Goal: Task Accomplishment & Management: Manage account settings

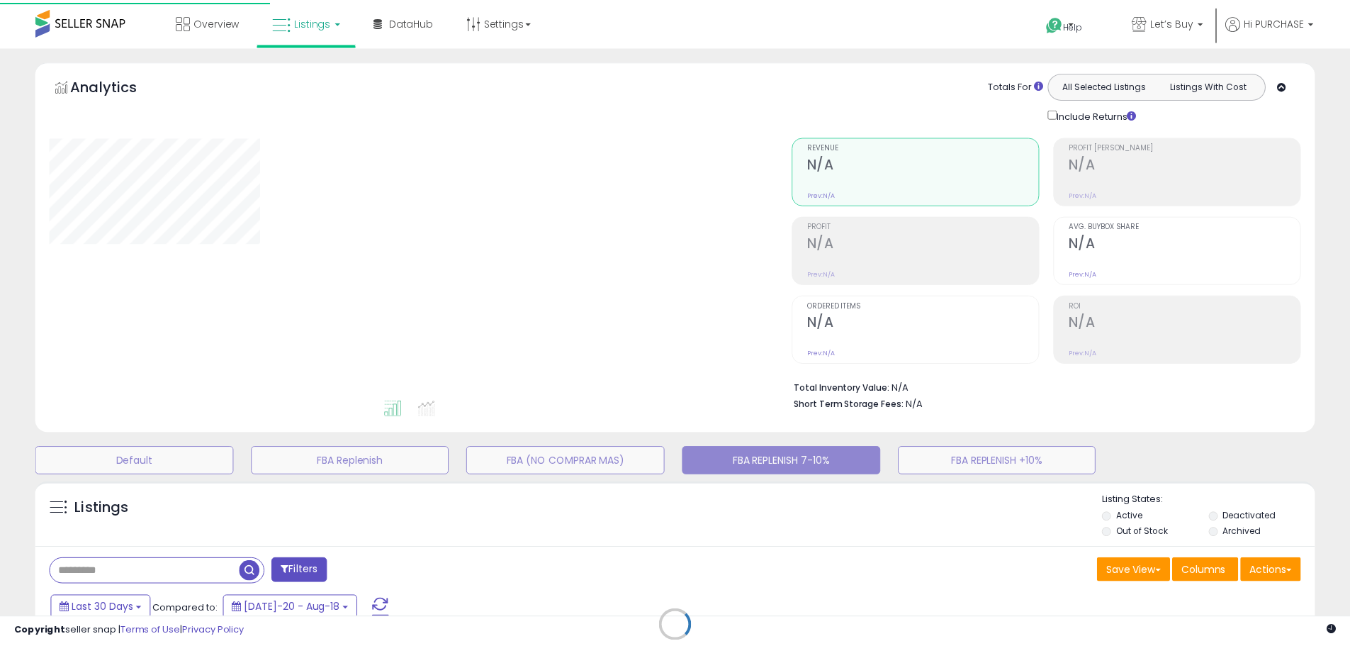
scroll to position [198, 0]
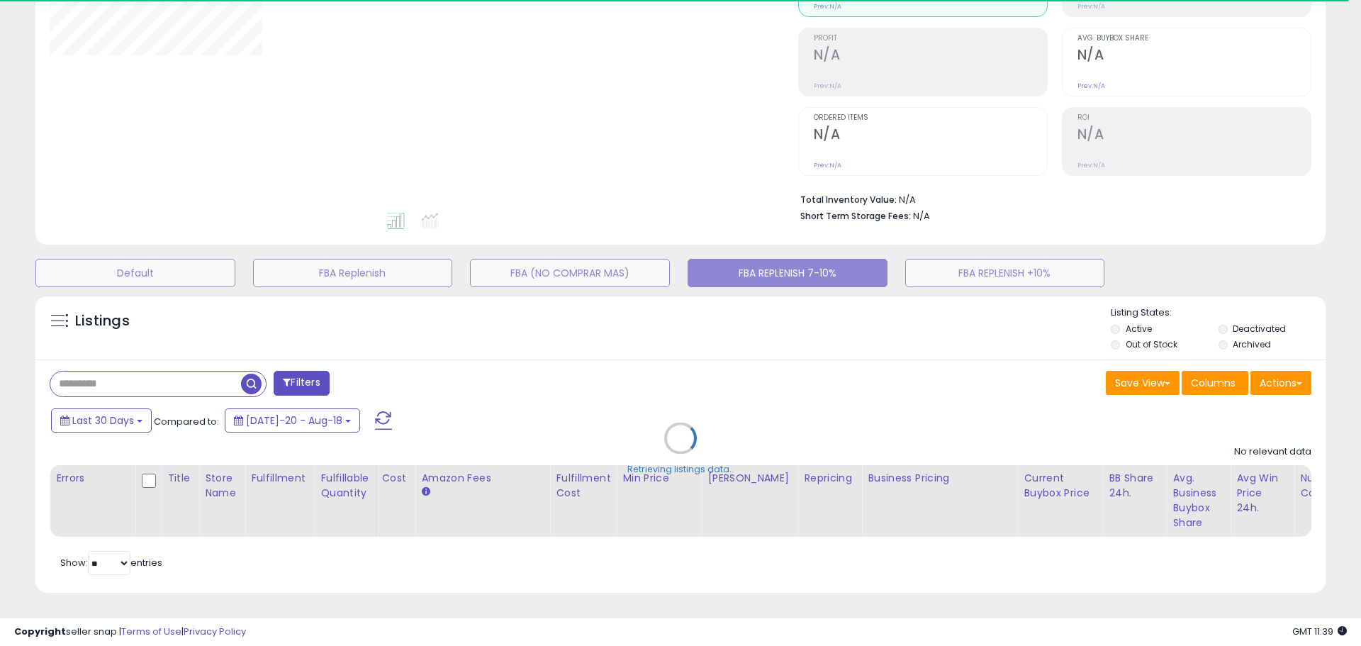
type input "**********"
select select "**"
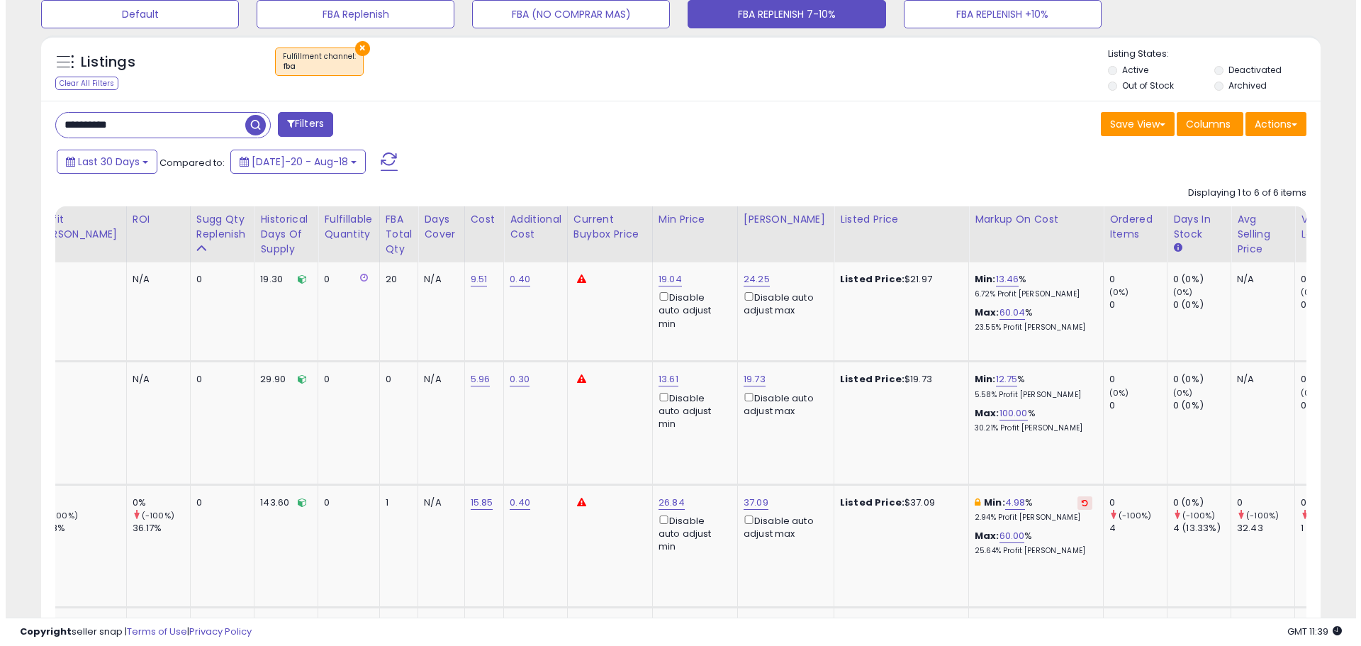
scroll to position [0, 0]
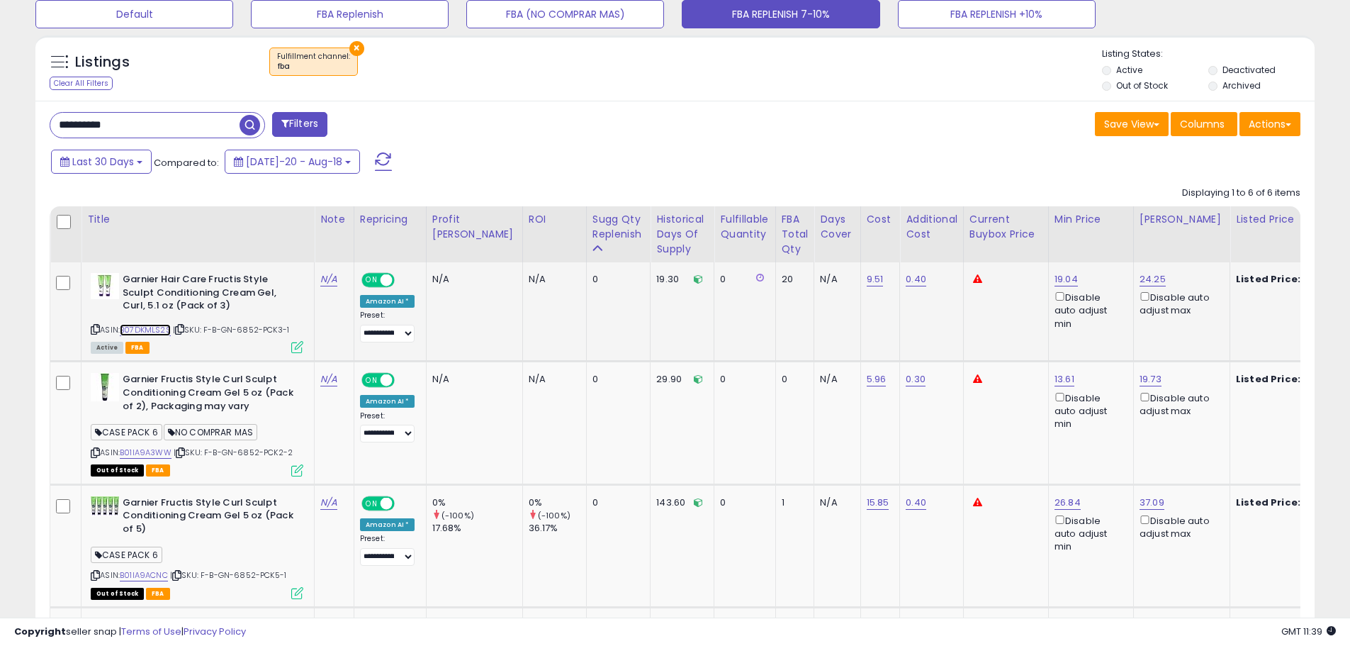
click at [162, 331] on link "B07DKMLS2S" at bounding box center [145, 330] width 51 height 12
click at [296, 347] on icon at bounding box center [297, 347] width 12 height 12
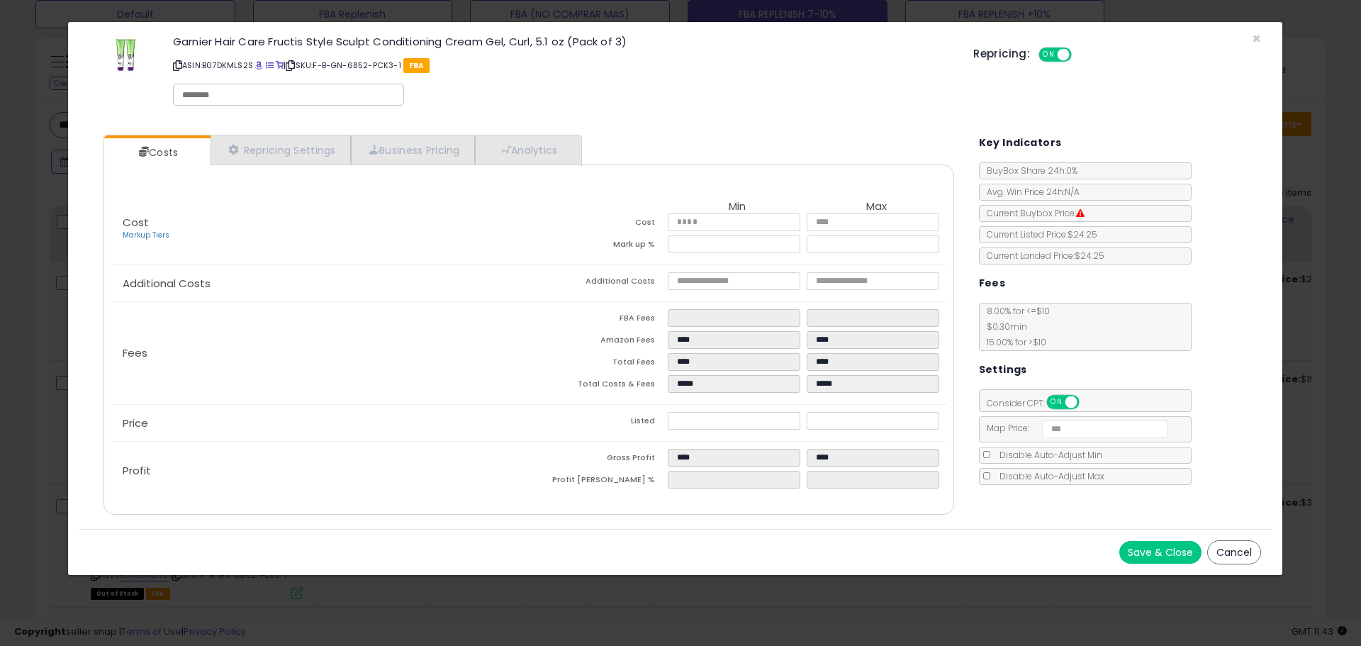
click at [265, 95] on input "text" at bounding box center [288, 95] width 213 height 13
type input "*********"
click at [546, 101] on div "Garnier Hair Care Fructis Style Sculpt Conditioning Cream Gel, Curl, 5.1 oz (Pa…" at bounding box center [562, 73] width 800 height 81
click at [291, 94] on input "text" at bounding box center [360, 95] width 213 height 13
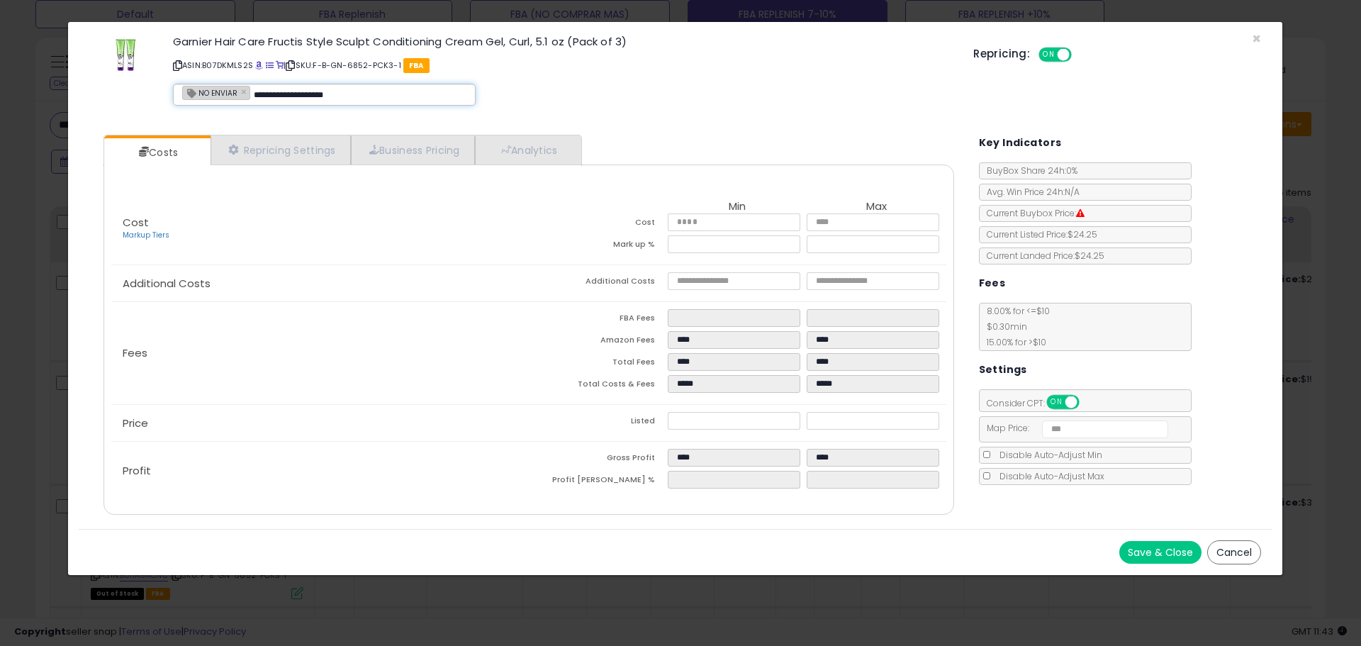
type input "**********"
click at [563, 81] on div "**********" at bounding box center [562, 73] width 800 height 81
click at [1135, 547] on button "Save & Close" at bounding box center [1160, 552] width 82 height 23
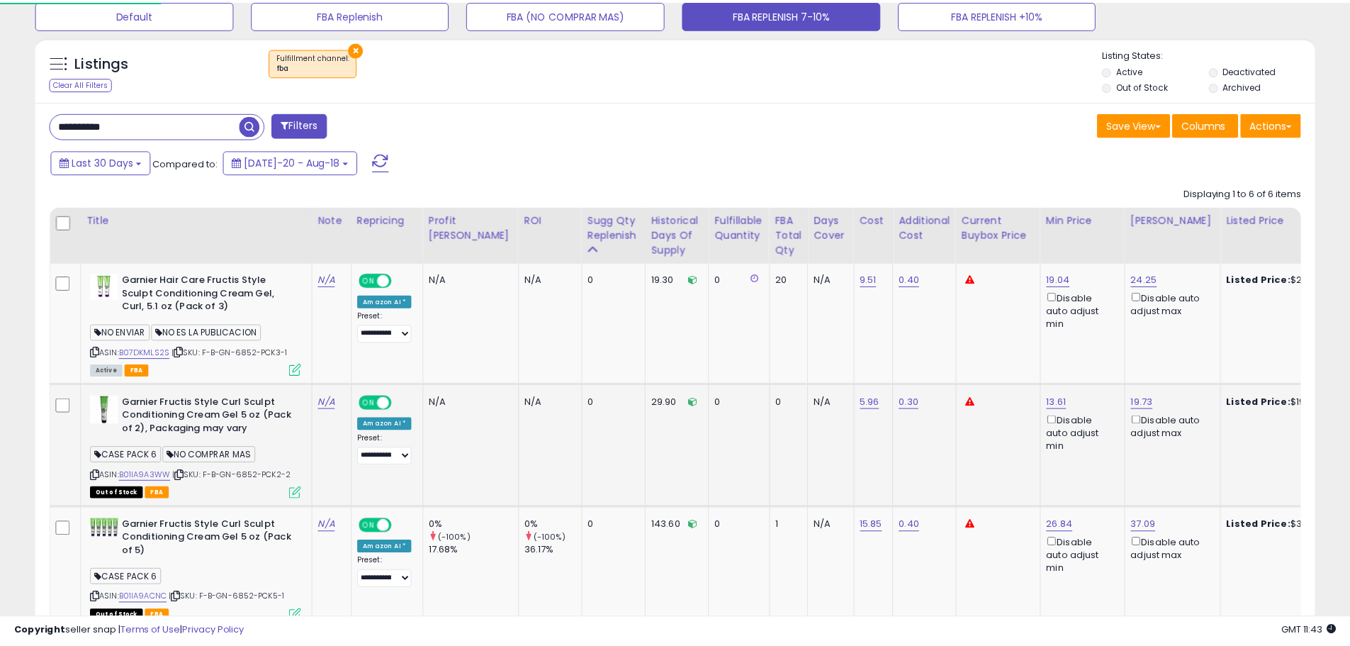
scroll to position [708509, 708057]
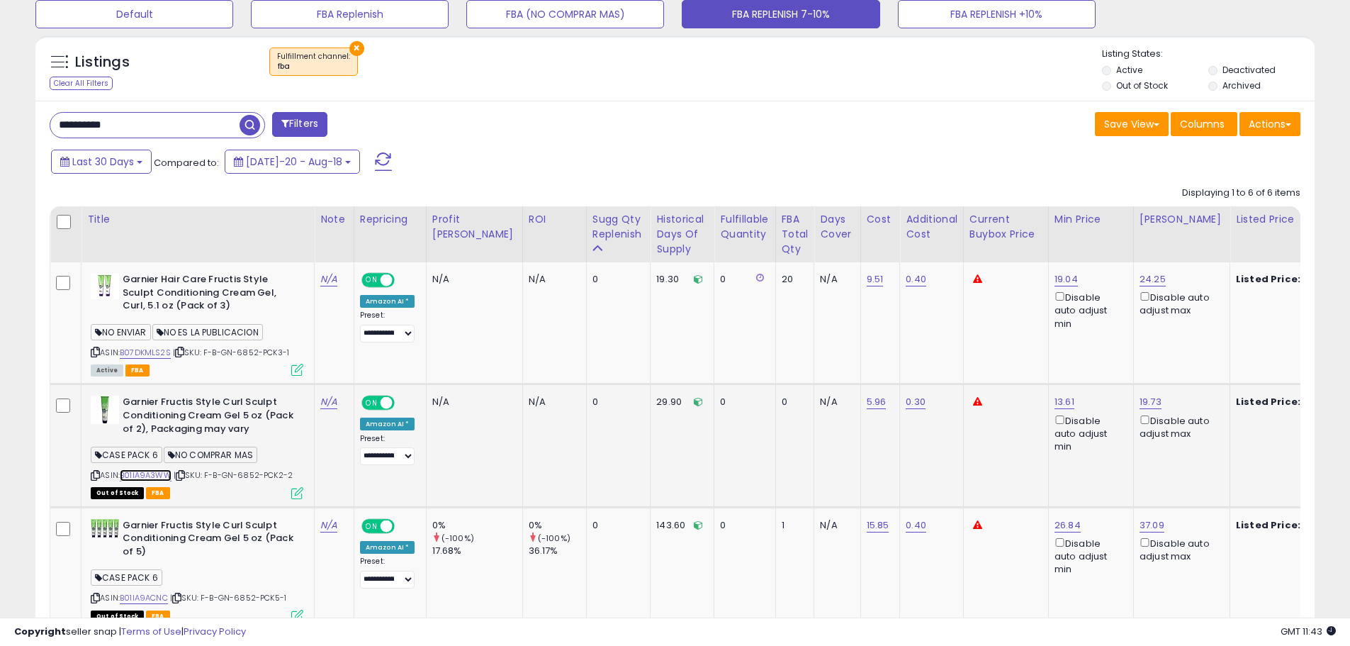
click at [137, 476] on link "B01IA9A3WW" at bounding box center [146, 475] width 52 height 12
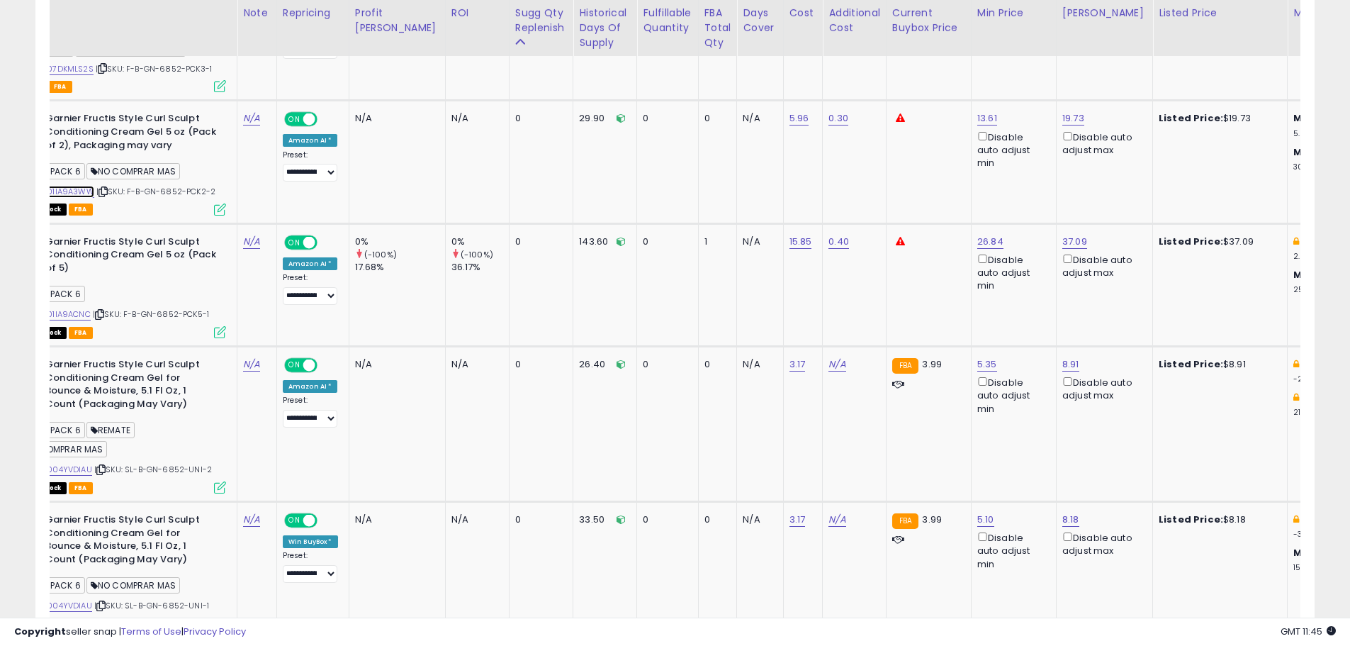
scroll to position [0, 0]
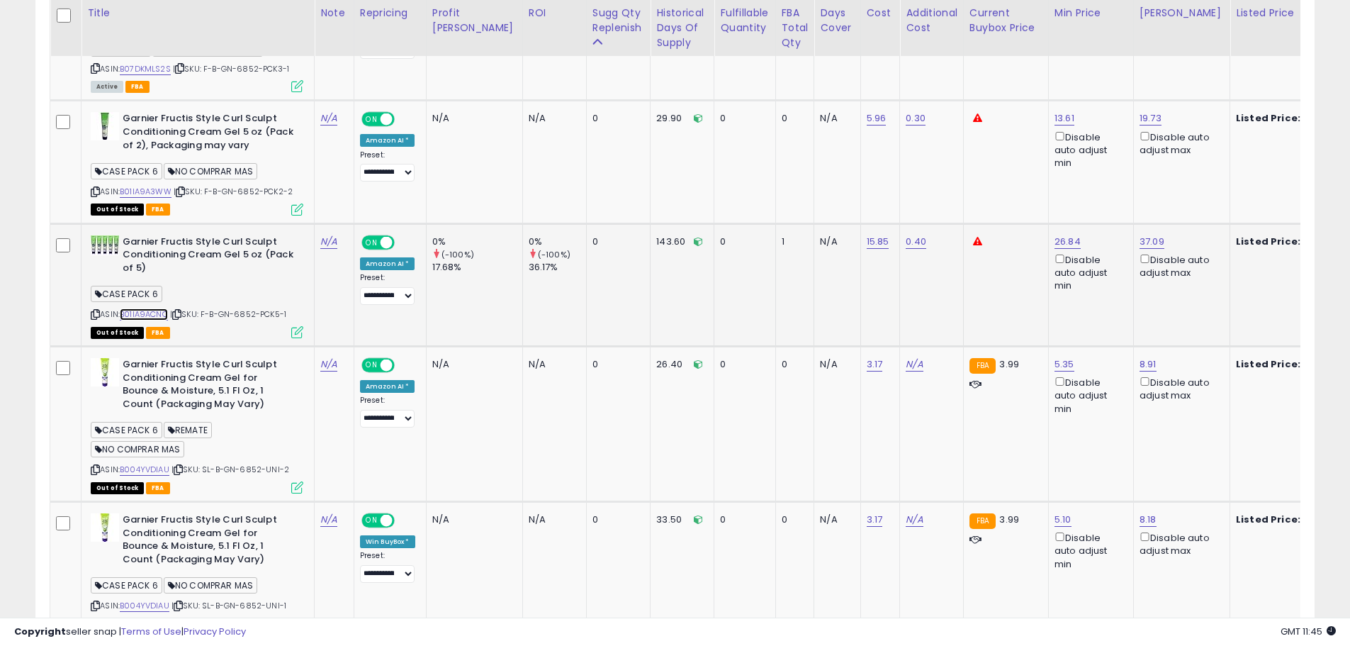
click at [155, 317] on link "B01IA9ACNC" at bounding box center [144, 314] width 48 height 12
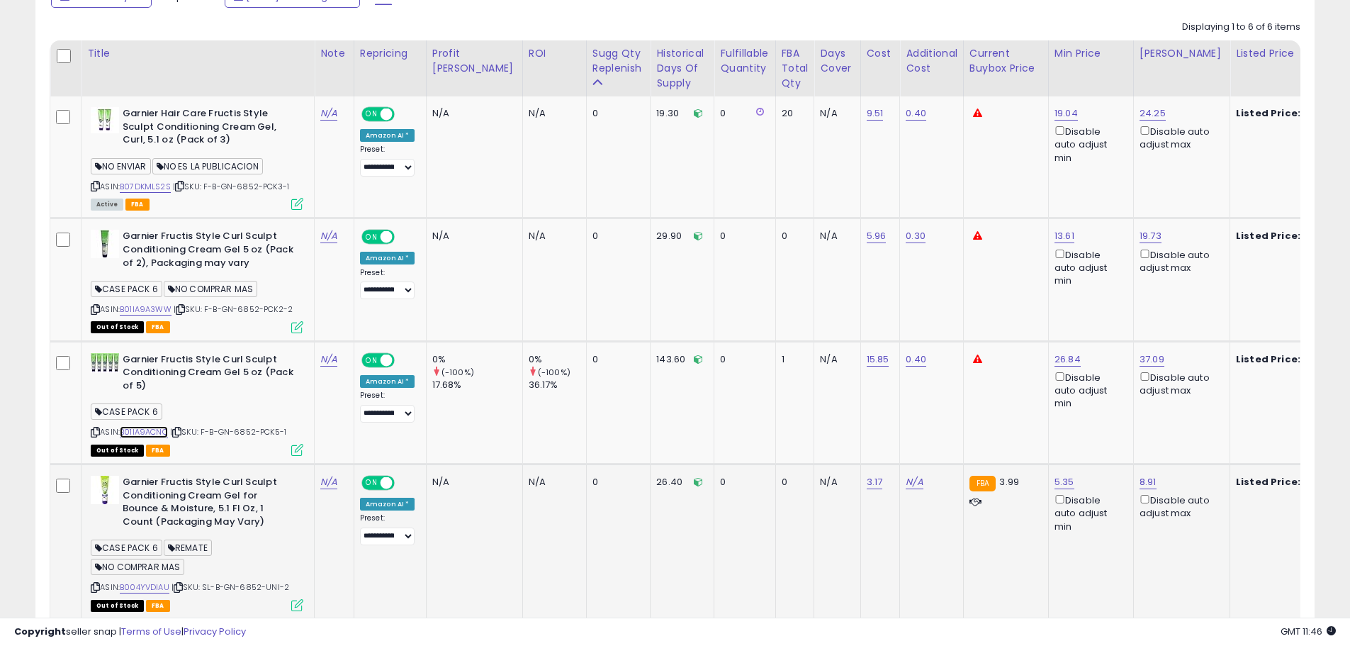
scroll to position [588, 0]
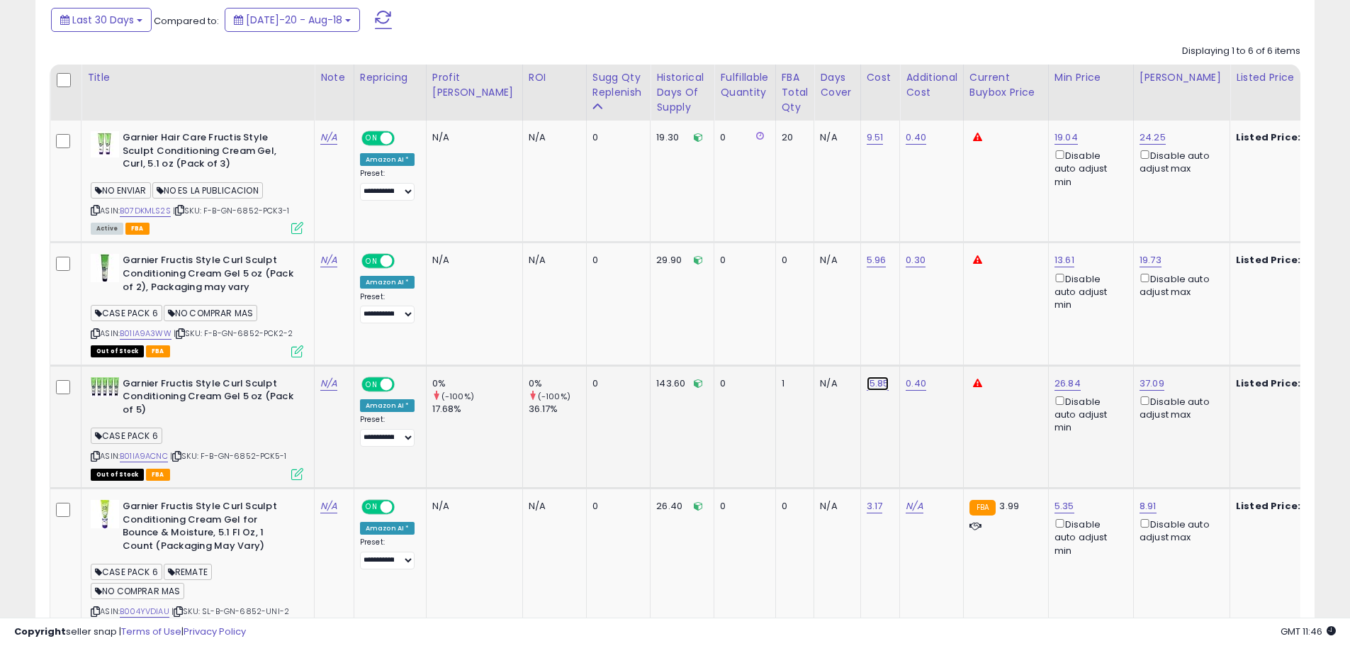
click at [867, 387] on link "15.85" at bounding box center [878, 383] width 23 height 14
drag, startPoint x: 813, startPoint y: 356, endPoint x: 689, endPoint y: 349, distance: 124.2
click at [689, 349] on tbody "Garnier Hair Care Fructis Style Sculpt Conditioning Cream Gel, Curl, 5.1 oz (Pa…" at bounding box center [1339, 511] width 2578 height 782
type input "*****"
click at [888, 349] on icon "submit" at bounding box center [884, 346] width 9 height 9
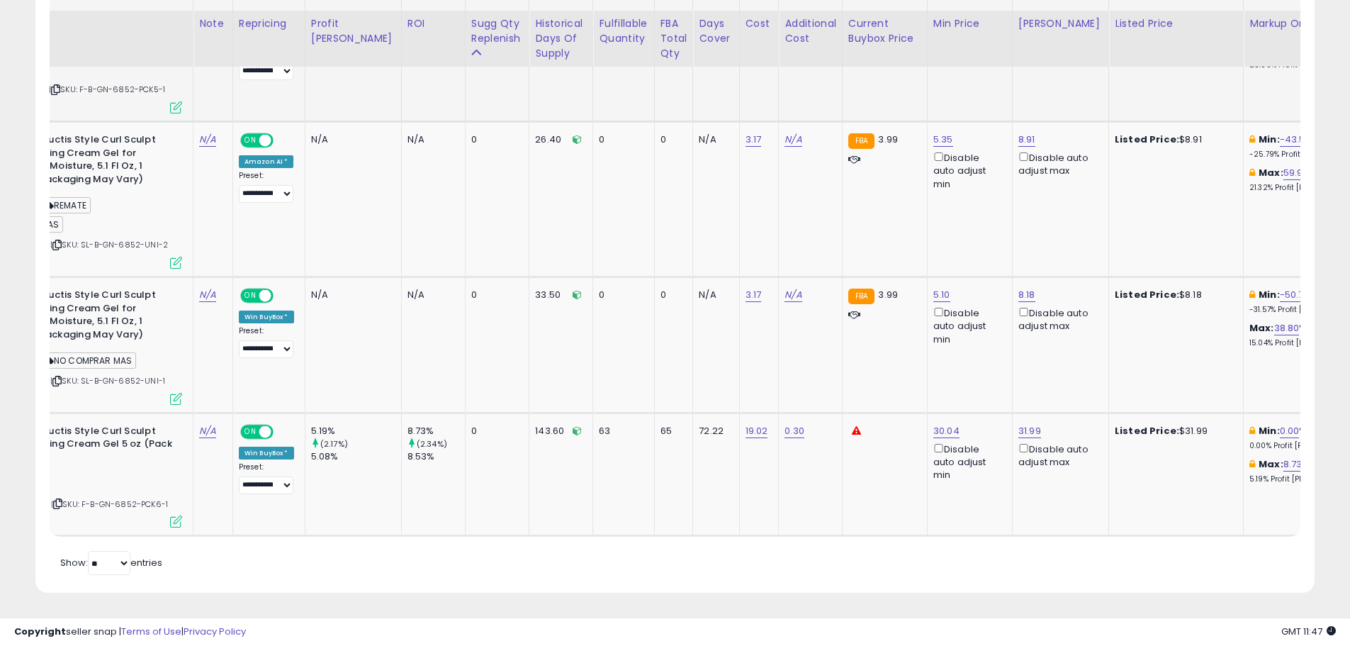
scroll to position [0, 0]
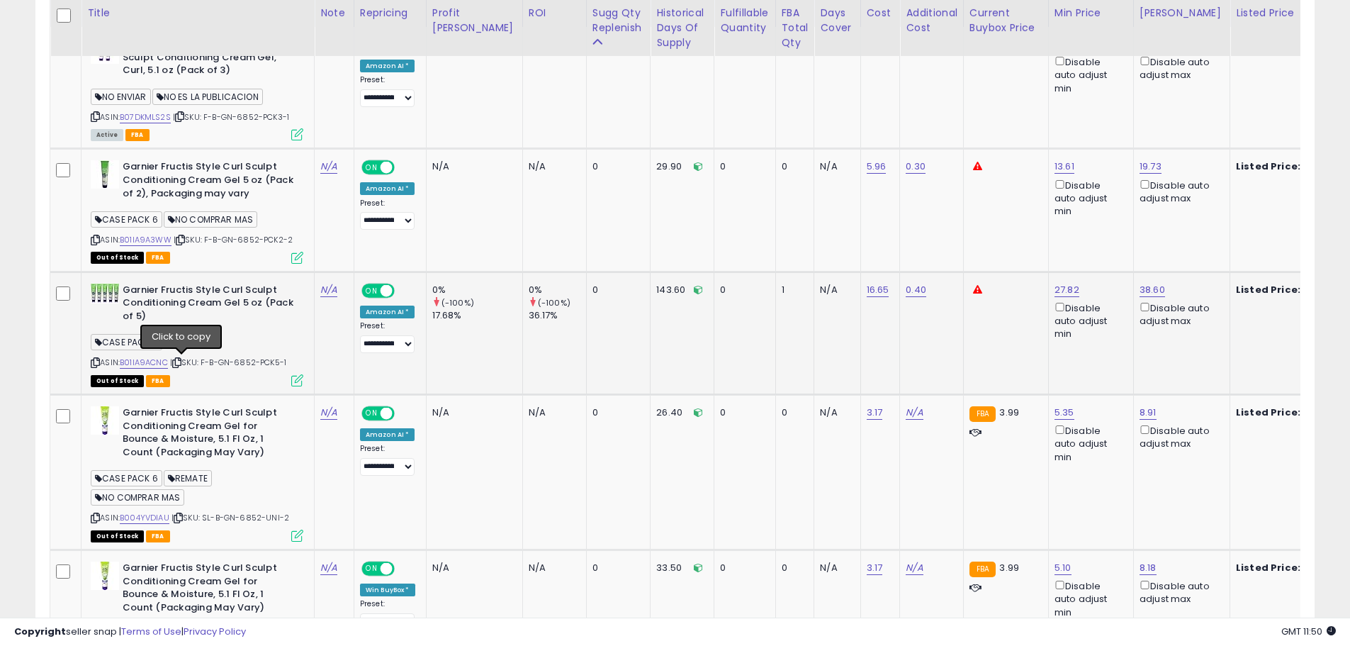
click at [180, 361] on icon at bounding box center [176, 363] width 9 height 8
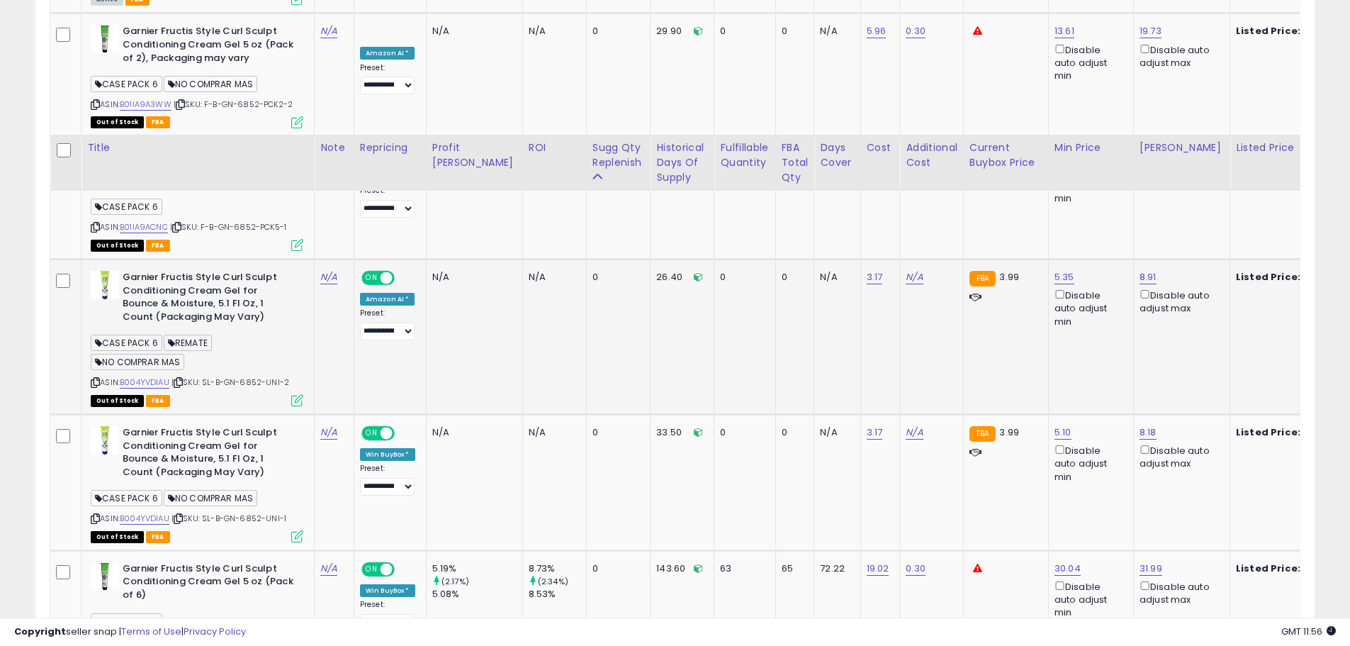
scroll to position [965, 0]
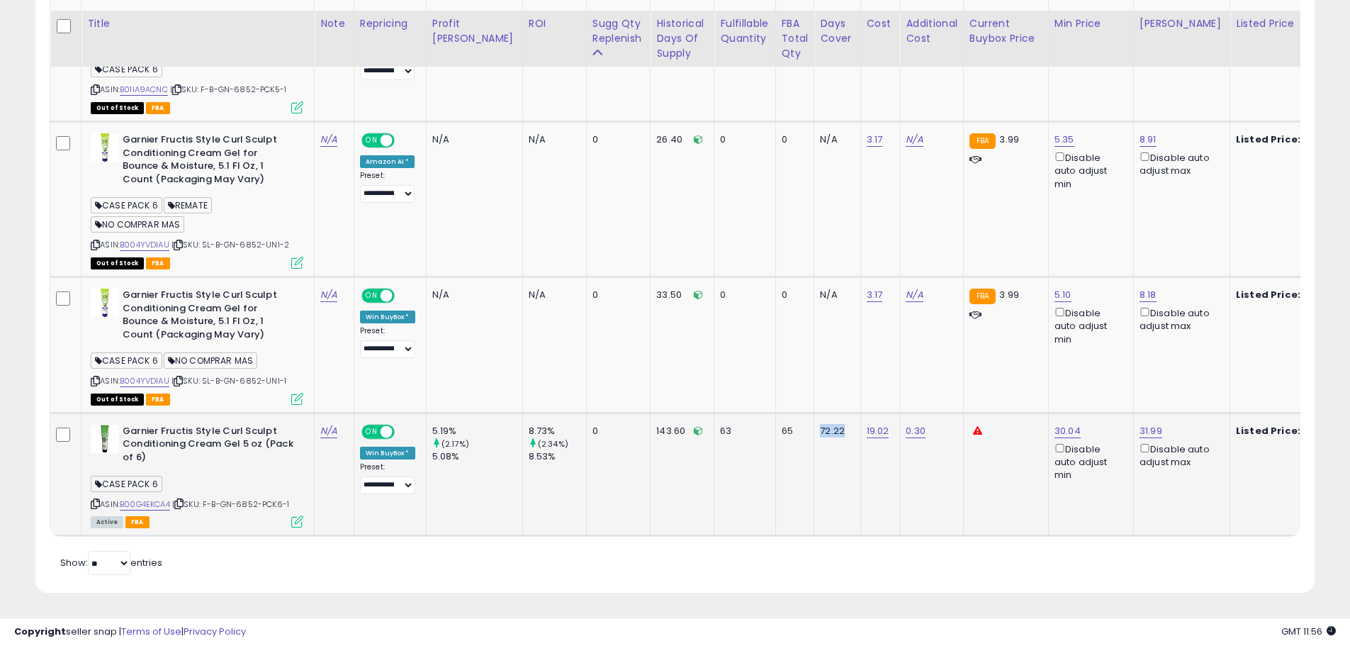
drag, startPoint x: 811, startPoint y: 423, endPoint x: 776, endPoint y: 420, distance: 34.8
click at [776, 420] on tr "Garnier Fructis Style Curl Sculpt Conditioning Cream Gel 5 oz (Pack of 6) CASE …" at bounding box center [1339, 474] width 2578 height 123
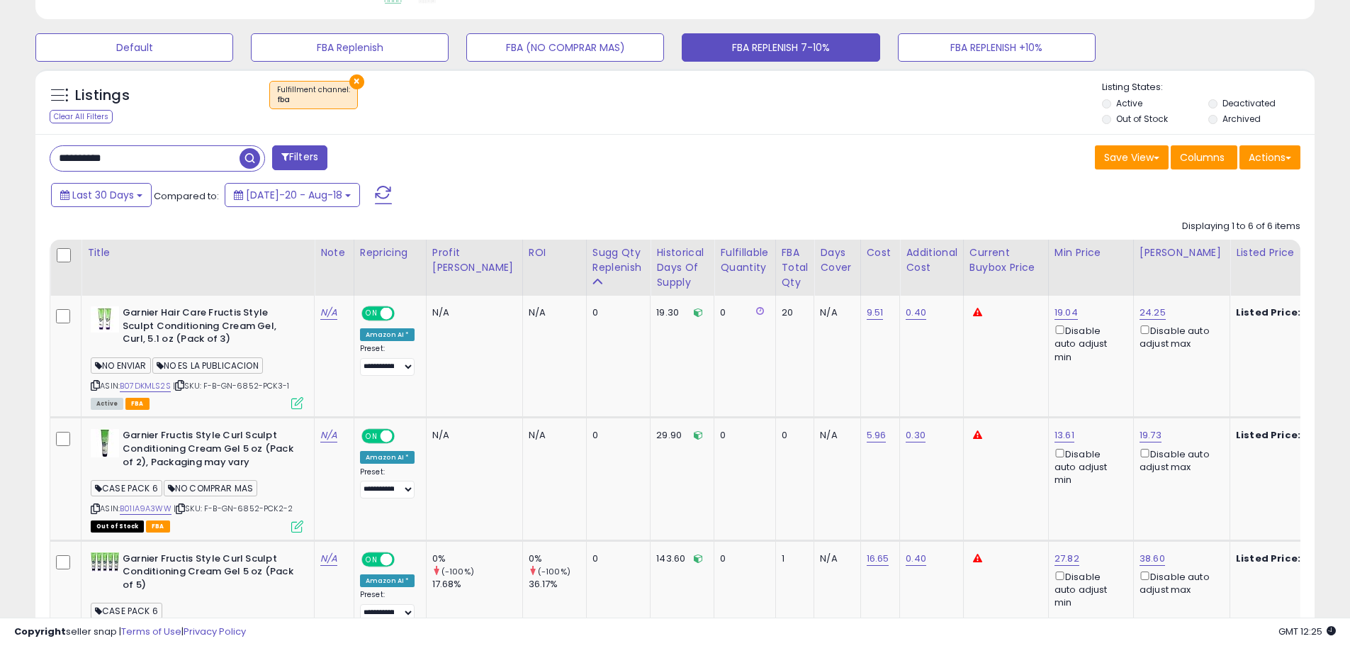
scroll to position [398, 0]
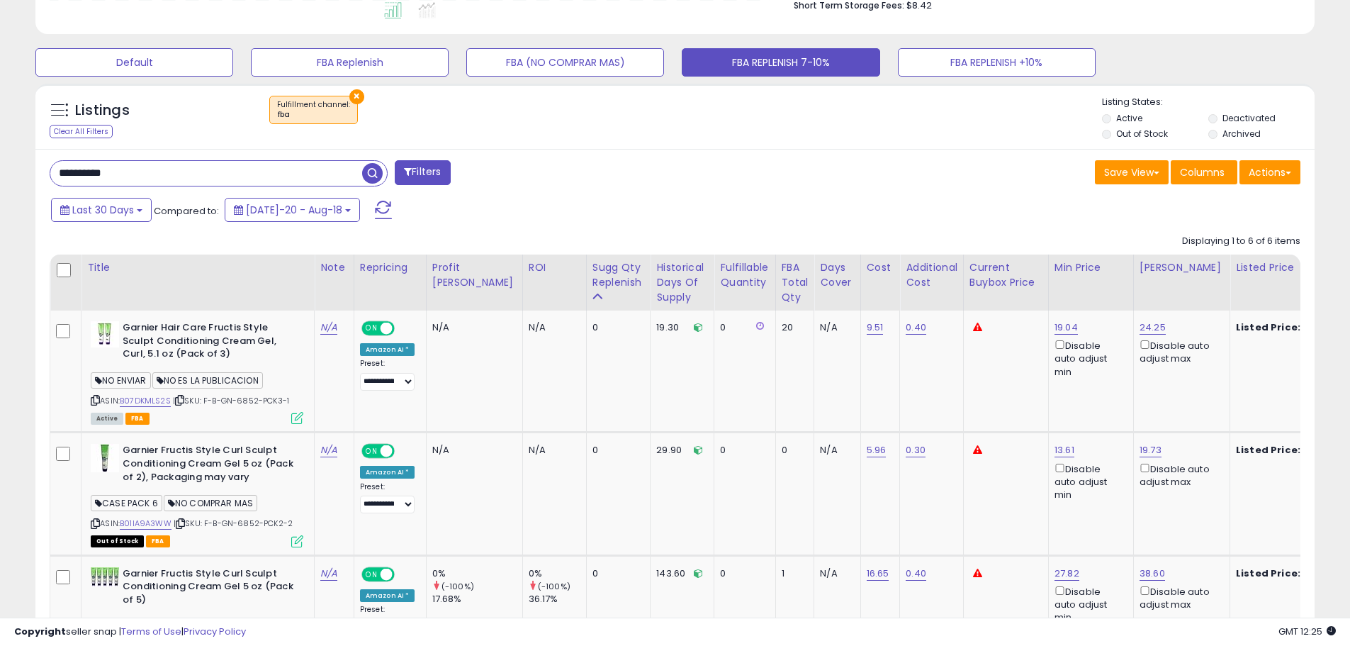
paste input "text"
drag, startPoint x: -20, startPoint y: 135, endPoint x: -101, endPoint y: 119, distance: 82.4
click at [371, 166] on span "button" at bounding box center [372, 173] width 21 height 21
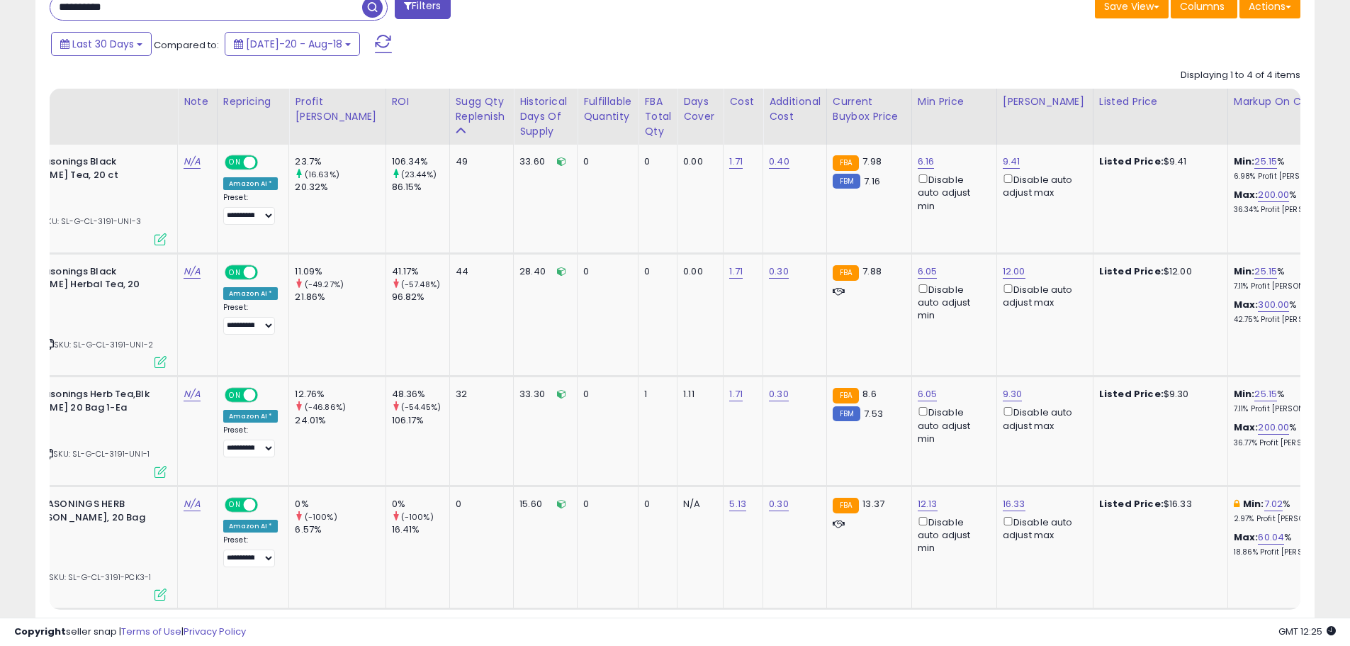
scroll to position [0, 0]
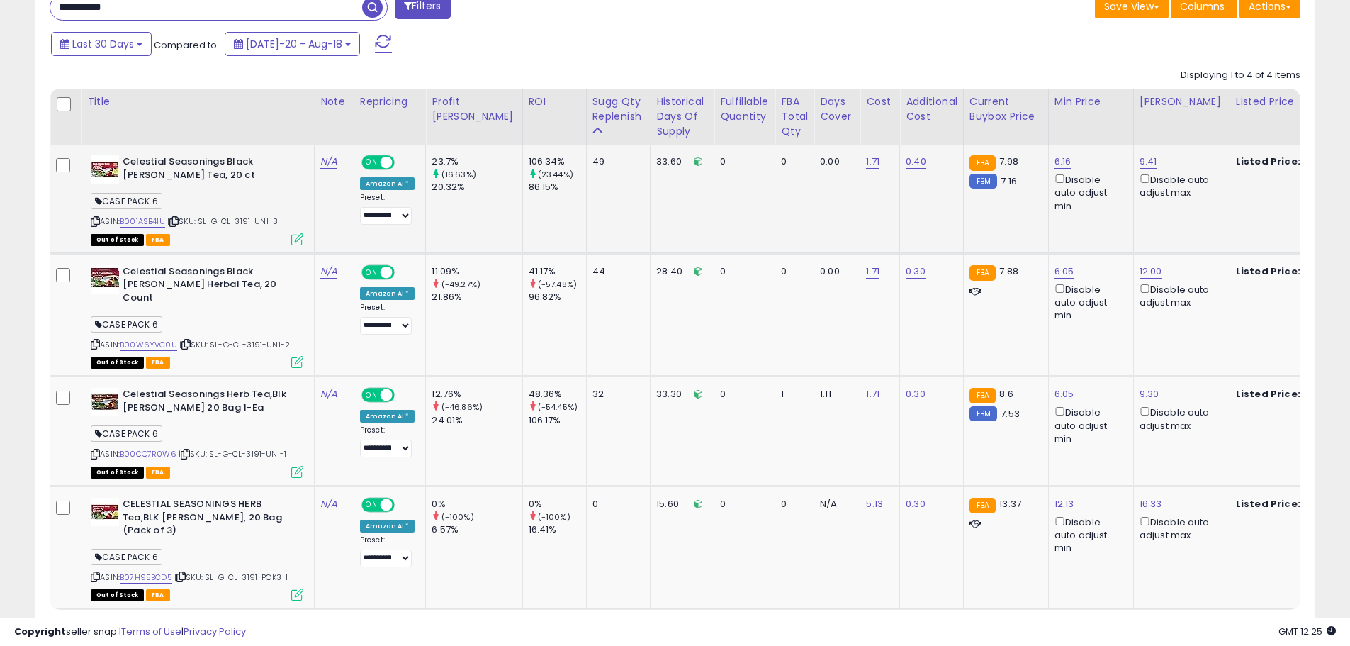
click at [248, 223] on span "| SKU: SL-G-CL-3191-UNI-3" at bounding box center [222, 220] width 111 height 11
copy span "3191"
click at [178, 222] on icon at bounding box center [173, 222] width 9 height 8
click at [189, 340] on icon at bounding box center [185, 344] width 9 height 8
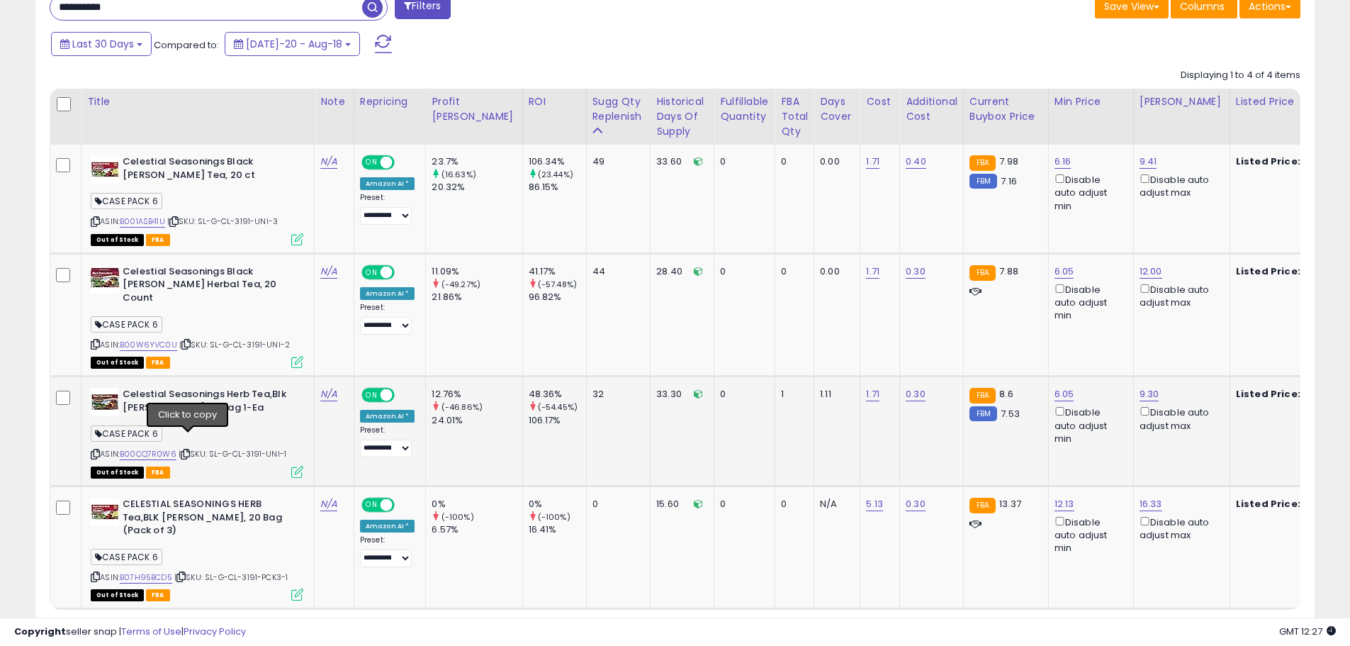
click at [186, 450] on icon at bounding box center [185, 454] width 9 height 8
click at [189, 450] on icon at bounding box center [185, 454] width 9 height 8
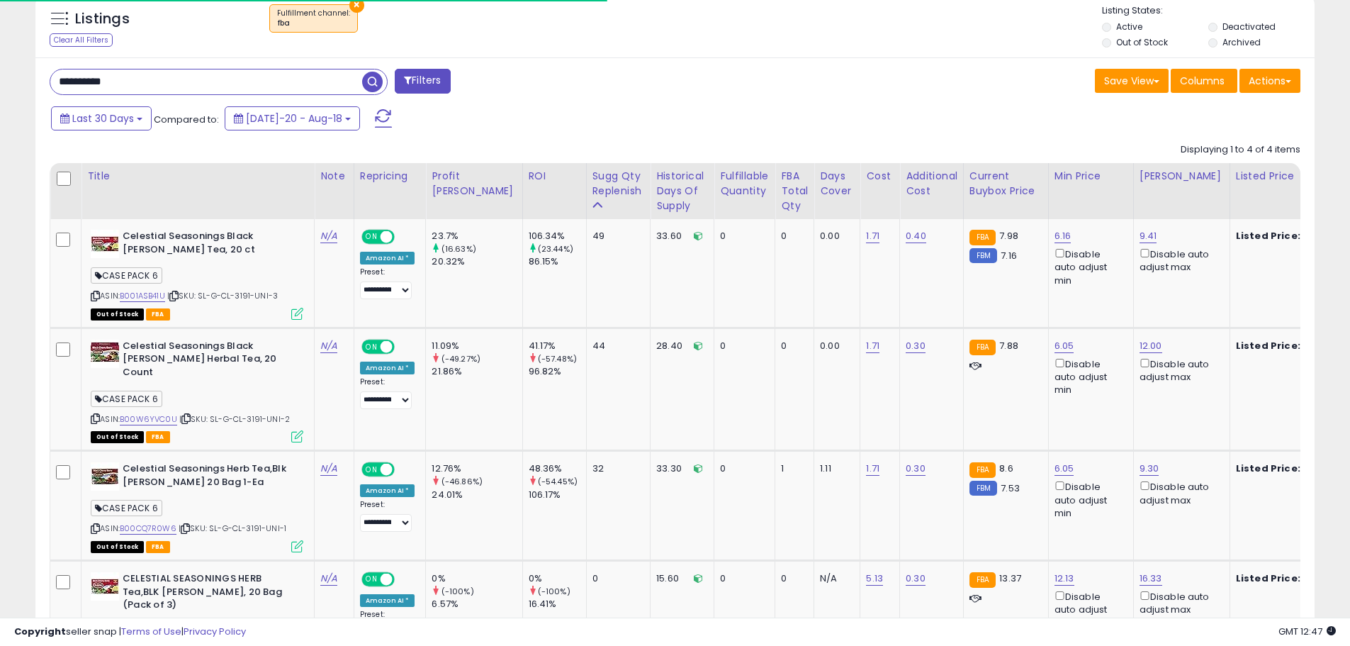
scroll to position [422, 0]
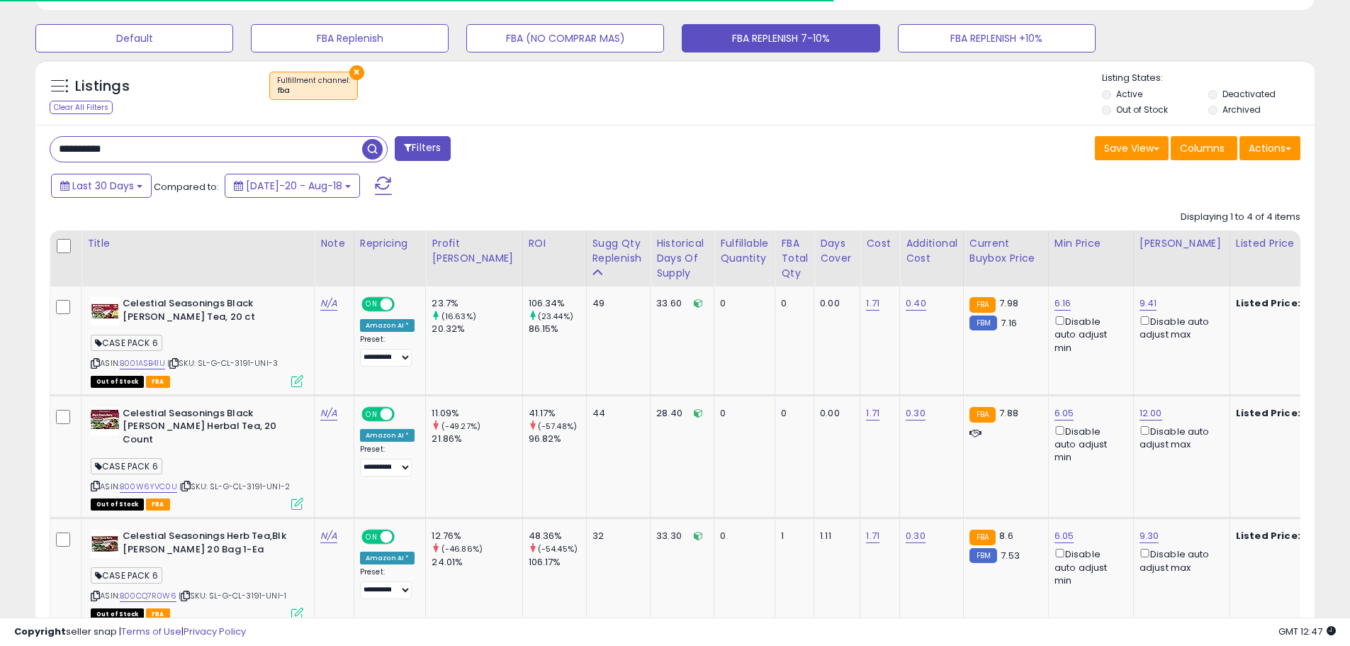
drag, startPoint x: 163, startPoint y: 139, endPoint x: -33, endPoint y: 133, distance: 196.4
paste input "text"
click at [378, 149] on span "button" at bounding box center [372, 149] width 21 height 21
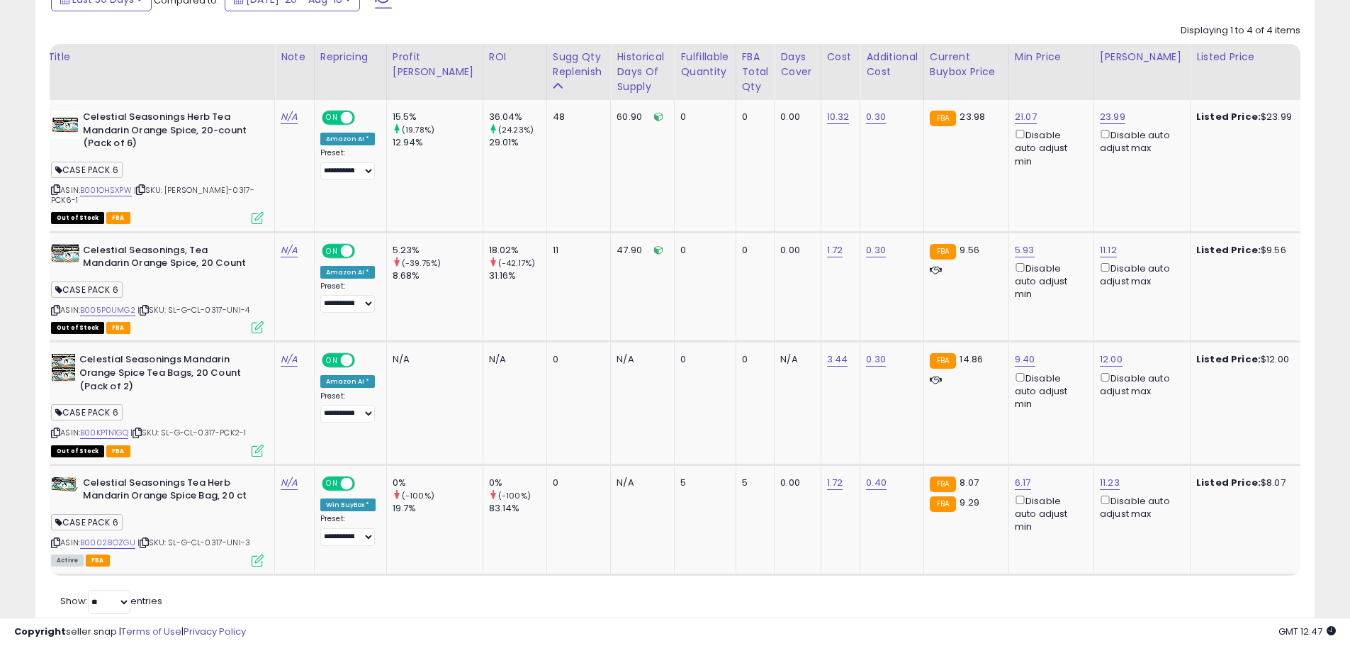
scroll to position [0, 0]
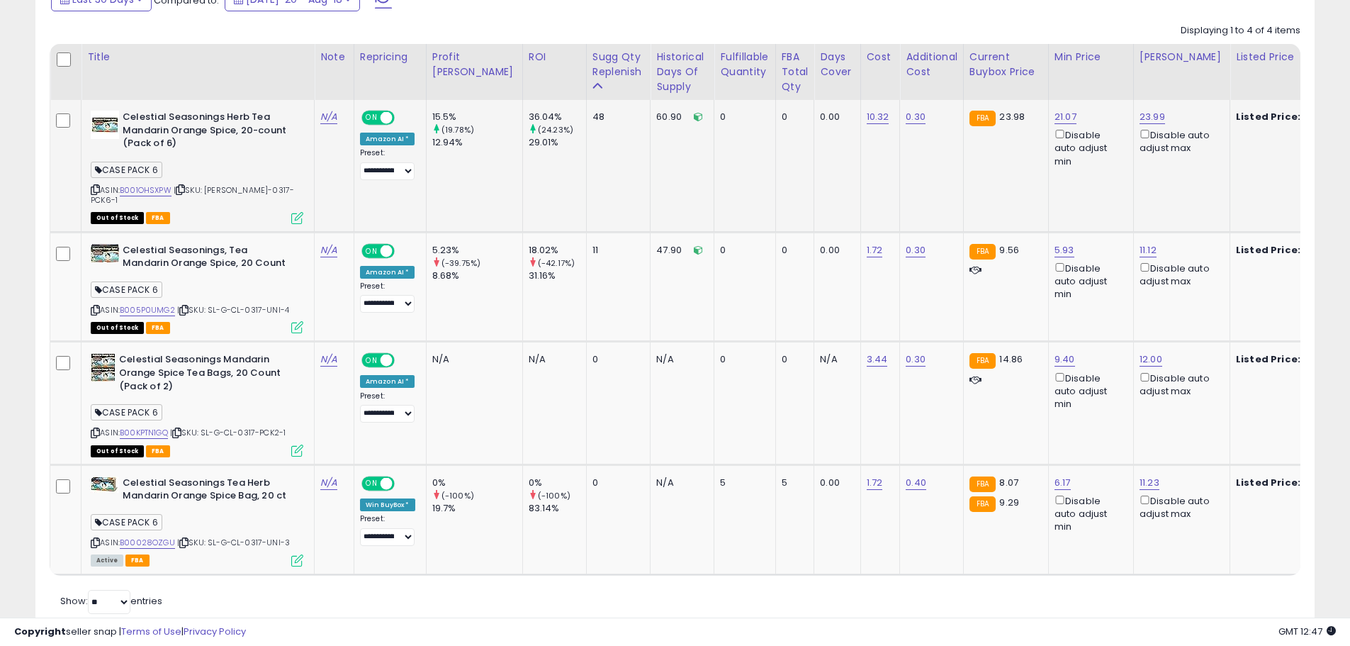
click at [251, 189] on span "| SKU: [PERSON_NAME]-0317-PCK6-1" at bounding box center [192, 194] width 203 height 21
click at [252, 188] on span "| SKU: [PERSON_NAME]-0317-PCK6-1" at bounding box center [192, 194] width 203 height 21
copy span "0317"
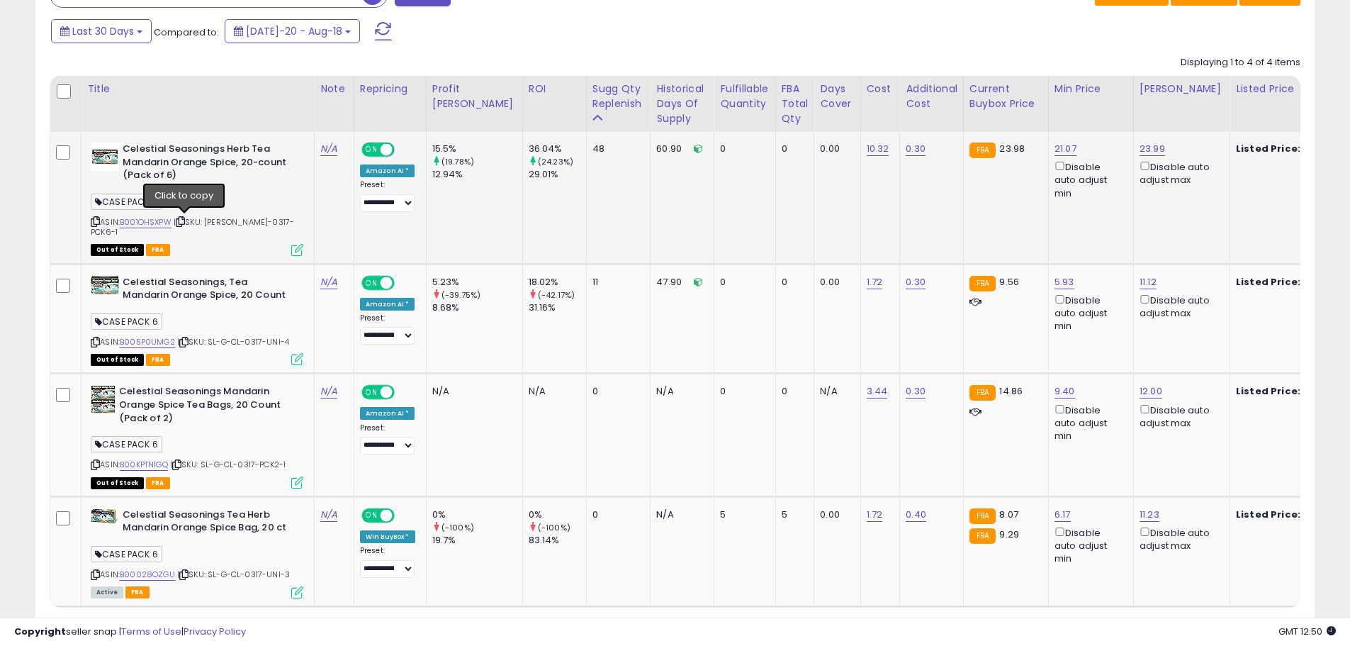
click at [184, 222] on icon at bounding box center [180, 222] width 9 height 8
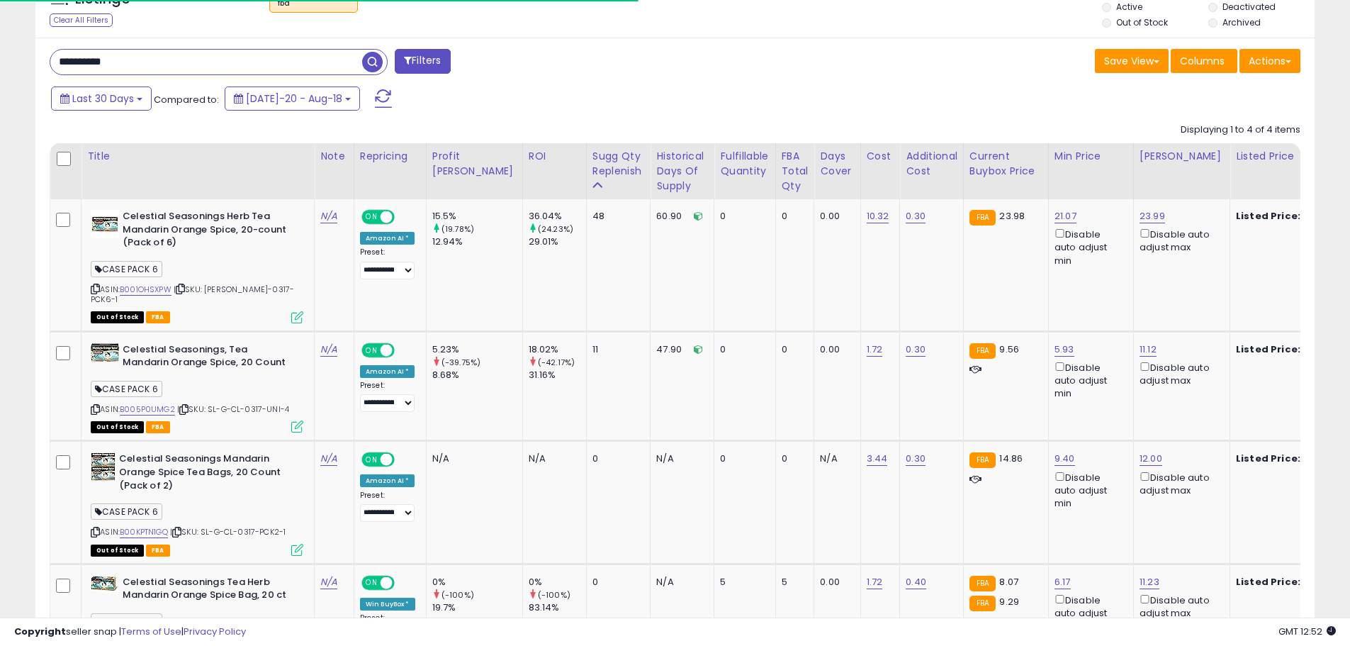
scroll to position [435, 0]
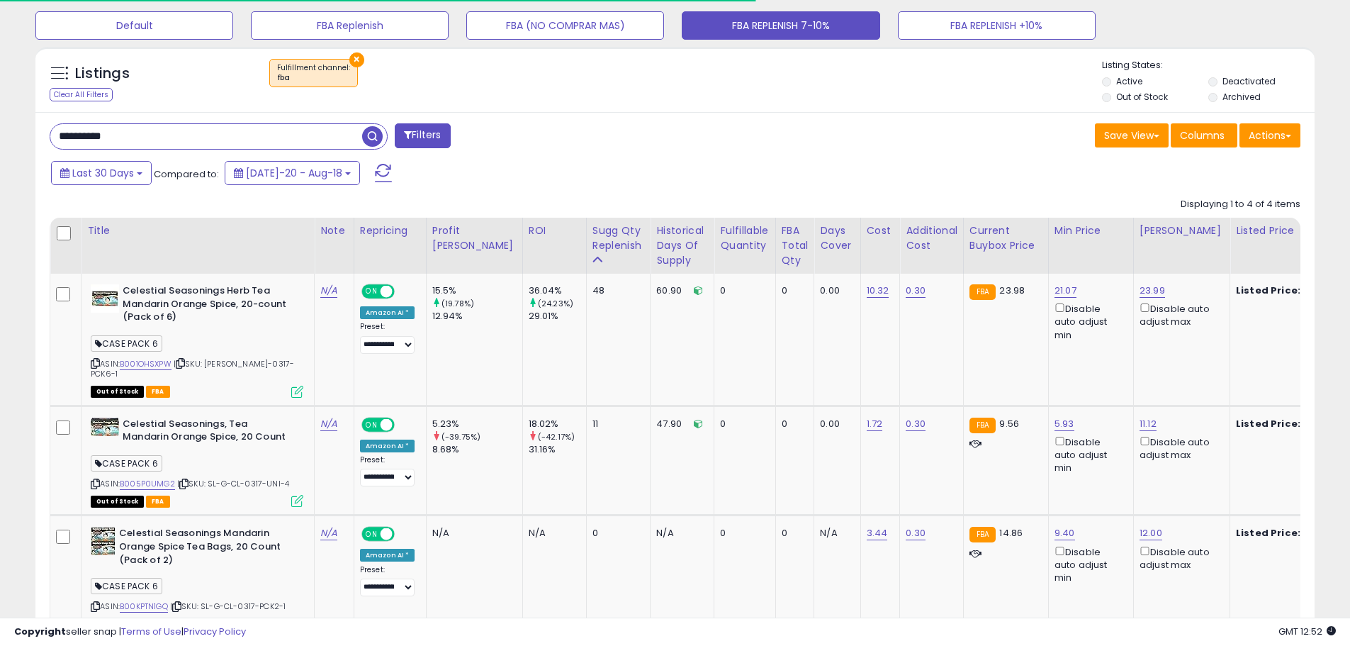
paste input "text"
drag, startPoint x: 133, startPoint y: 135, endPoint x: -57, endPoint y: 104, distance: 192.4
click at [369, 133] on span "button" at bounding box center [372, 136] width 21 height 21
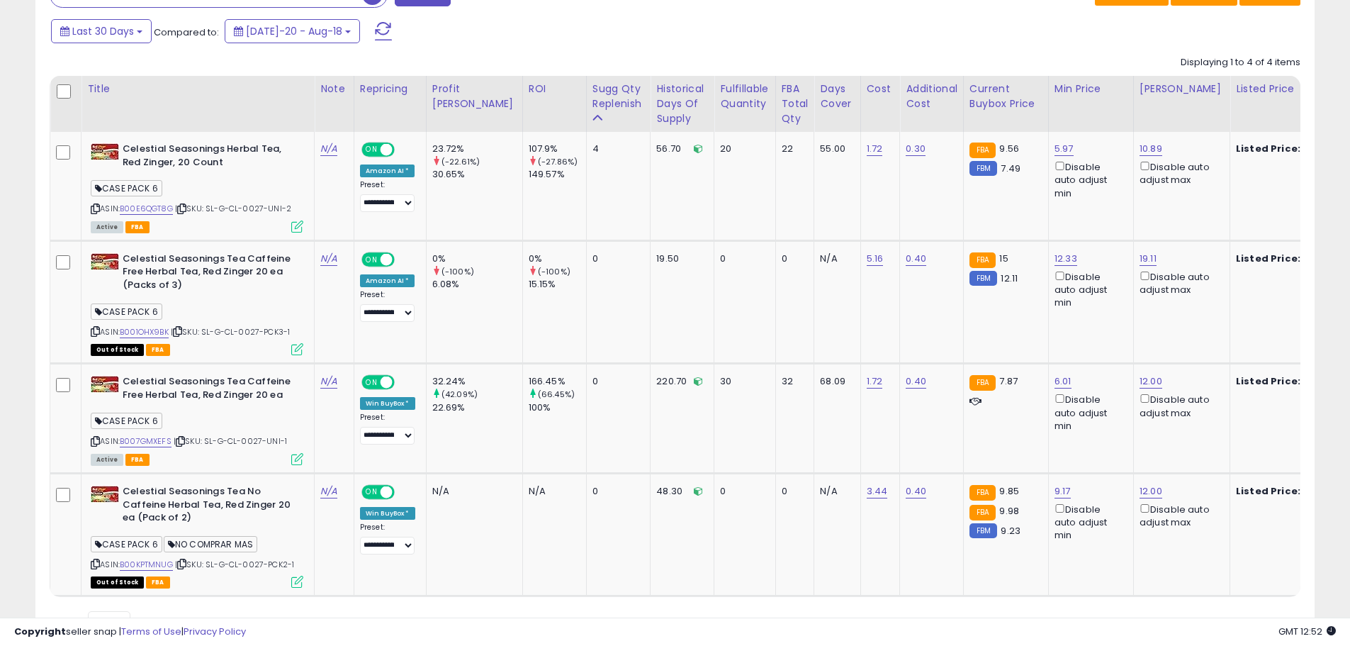
scroll to position [291, 742]
click at [254, 213] on span "| SKU: SL-G-CL-0027-UNI-2" at bounding box center [233, 208] width 116 height 11
copy span "0027"
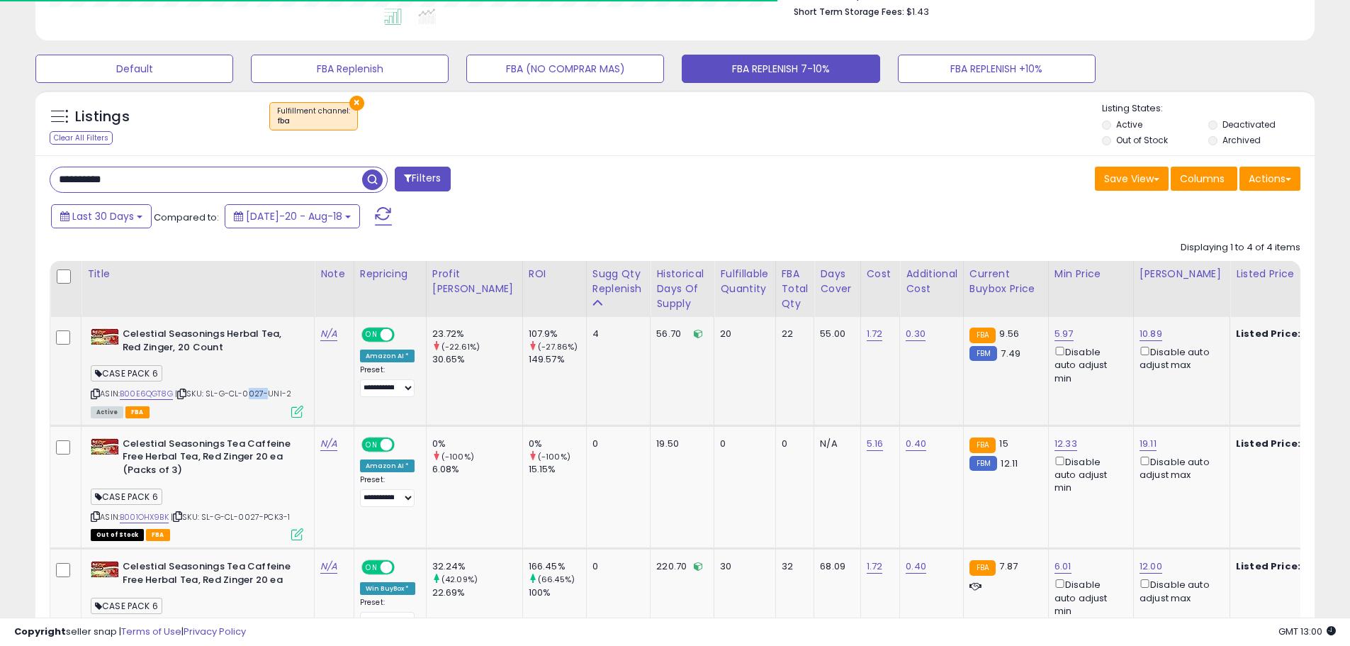
scroll to position [364, 0]
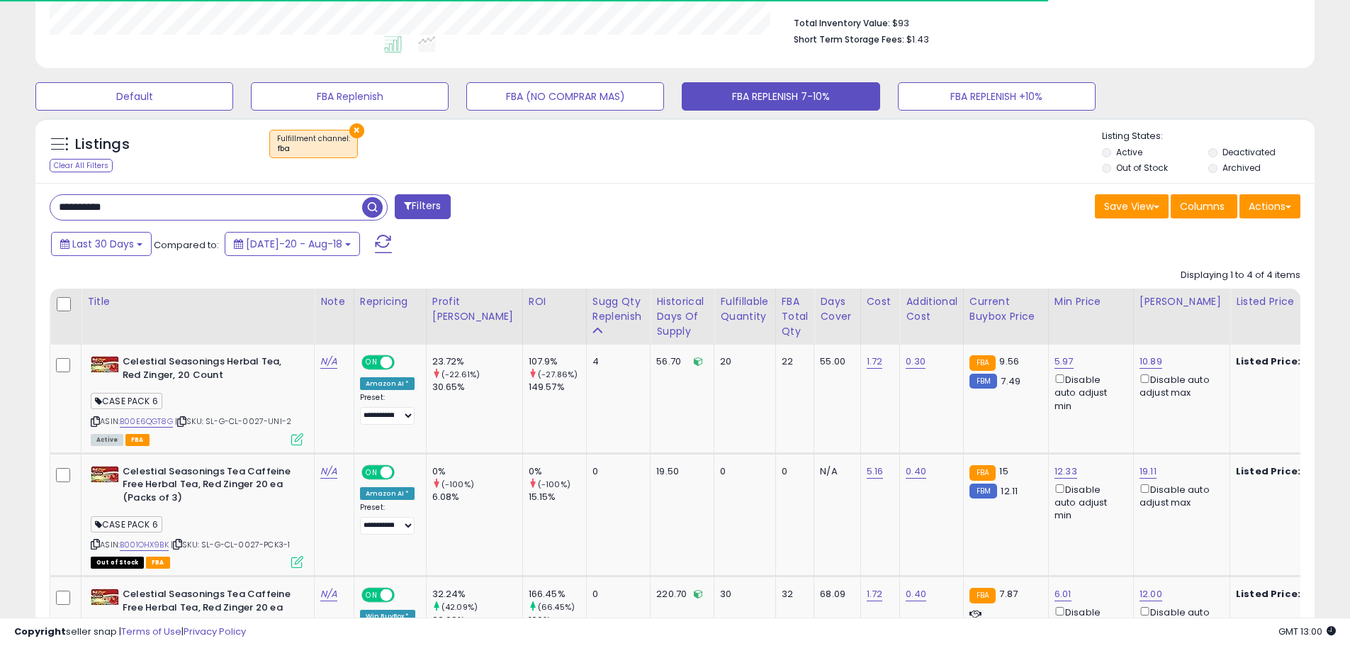
drag, startPoint x: 146, startPoint y: 203, endPoint x: -18, endPoint y: 188, distance: 164.4
paste input "text"
type input "**********"
click at [378, 207] on span "button" at bounding box center [372, 207] width 21 height 21
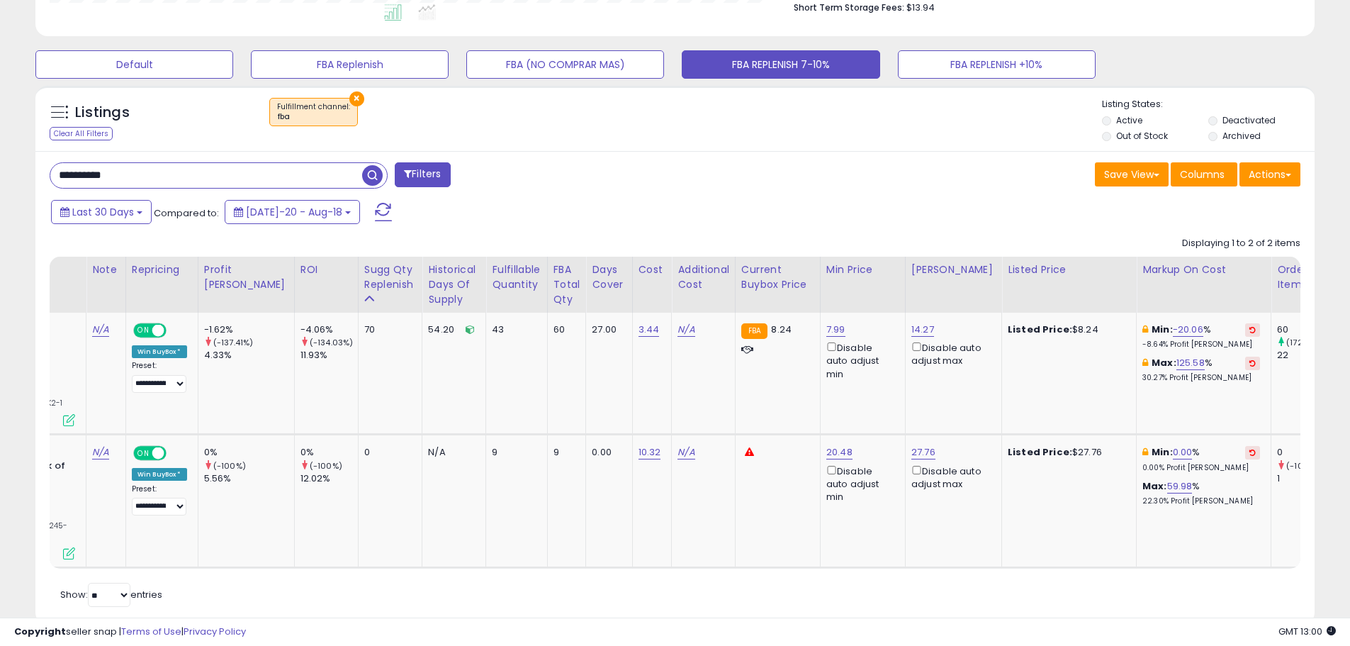
scroll to position [0, 0]
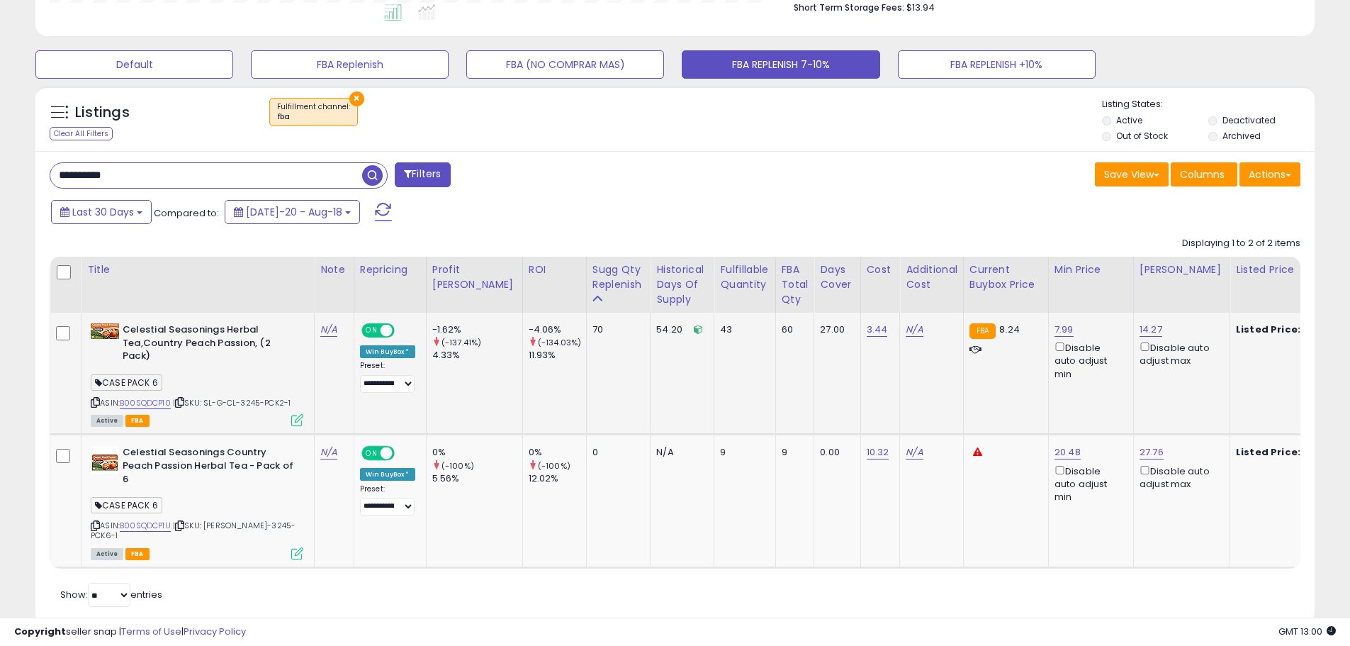
click at [254, 397] on span "| SKU: SL-G-CL-3245-PCK2-1" at bounding box center [232, 402] width 118 height 11
copy span "3245"
click at [163, 527] on link "B00SQDCP1U" at bounding box center [145, 526] width 51 height 12
click at [297, 418] on icon at bounding box center [297, 420] width 12 height 12
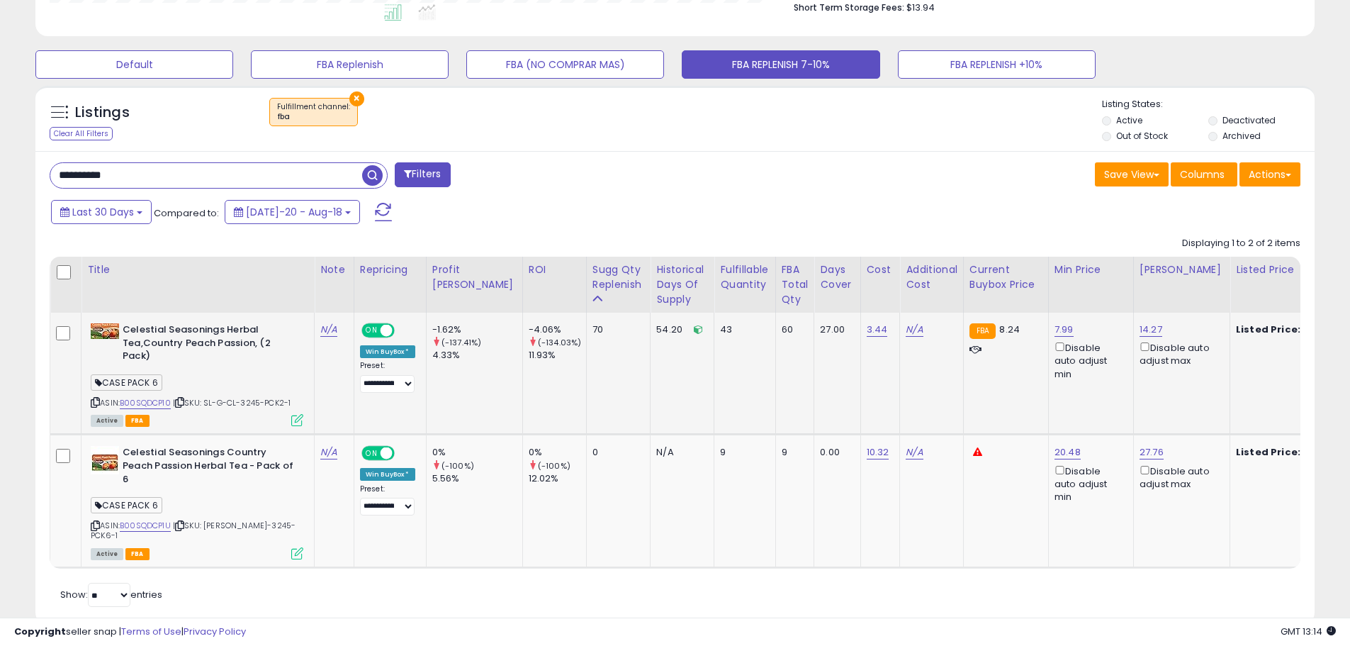
scroll to position [291, 748]
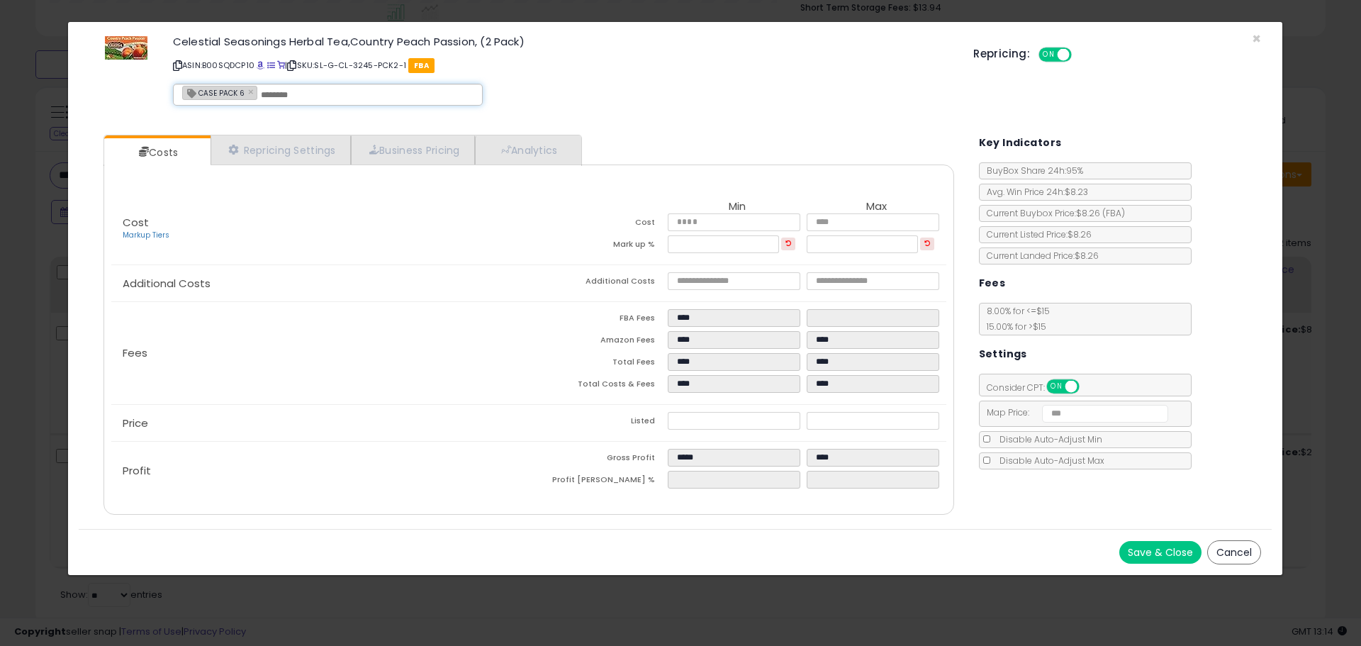
click at [285, 86] on div "CASE PACK 6 ×" at bounding box center [328, 95] width 310 height 22
type input "*********"
type input "**********"
click at [534, 73] on p "ASIN: B00SQDCP10 | SKU: SL-G-CL-3245-PCK2-1 FBA" at bounding box center [562, 65] width 779 height 23
click at [354, 98] on input "text" at bounding box center [438, 95] width 213 height 13
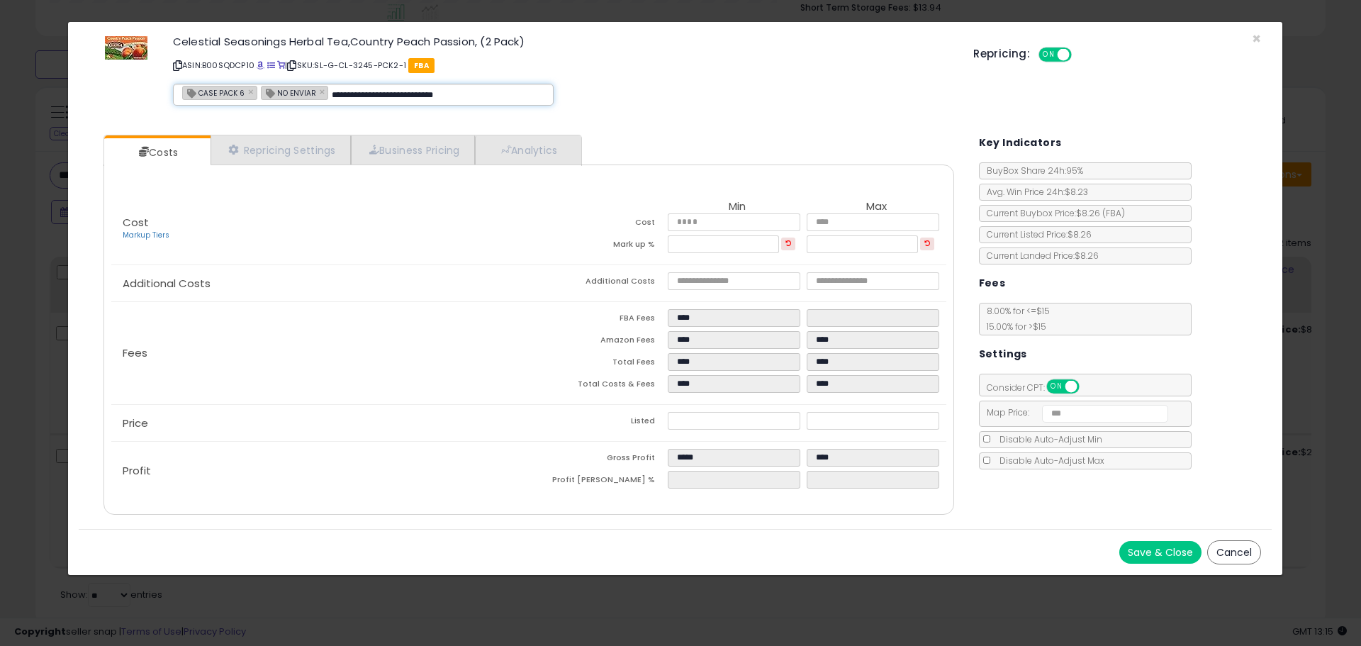
type input "**********"
click at [605, 77] on div "**********" at bounding box center [562, 73] width 800 height 81
click at [1173, 551] on button "Save & Close" at bounding box center [1160, 552] width 82 height 23
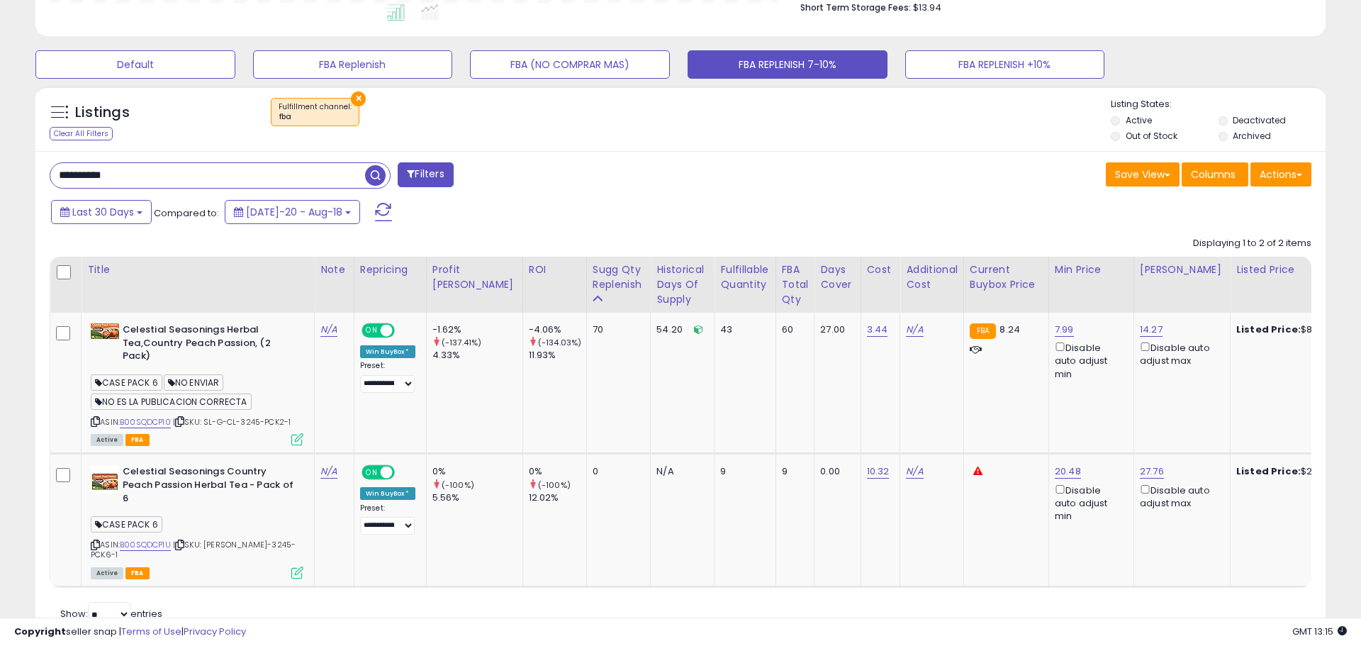
scroll to position [708509, 708057]
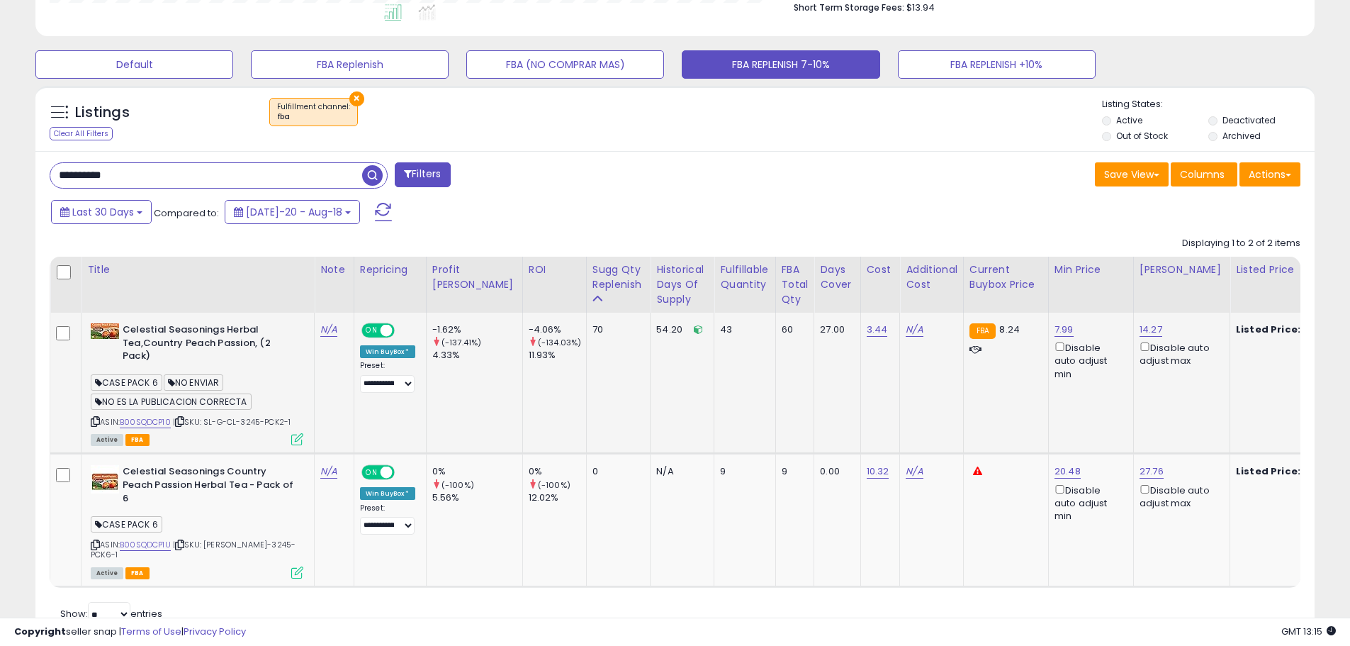
click at [294, 440] on icon at bounding box center [297, 439] width 12 height 12
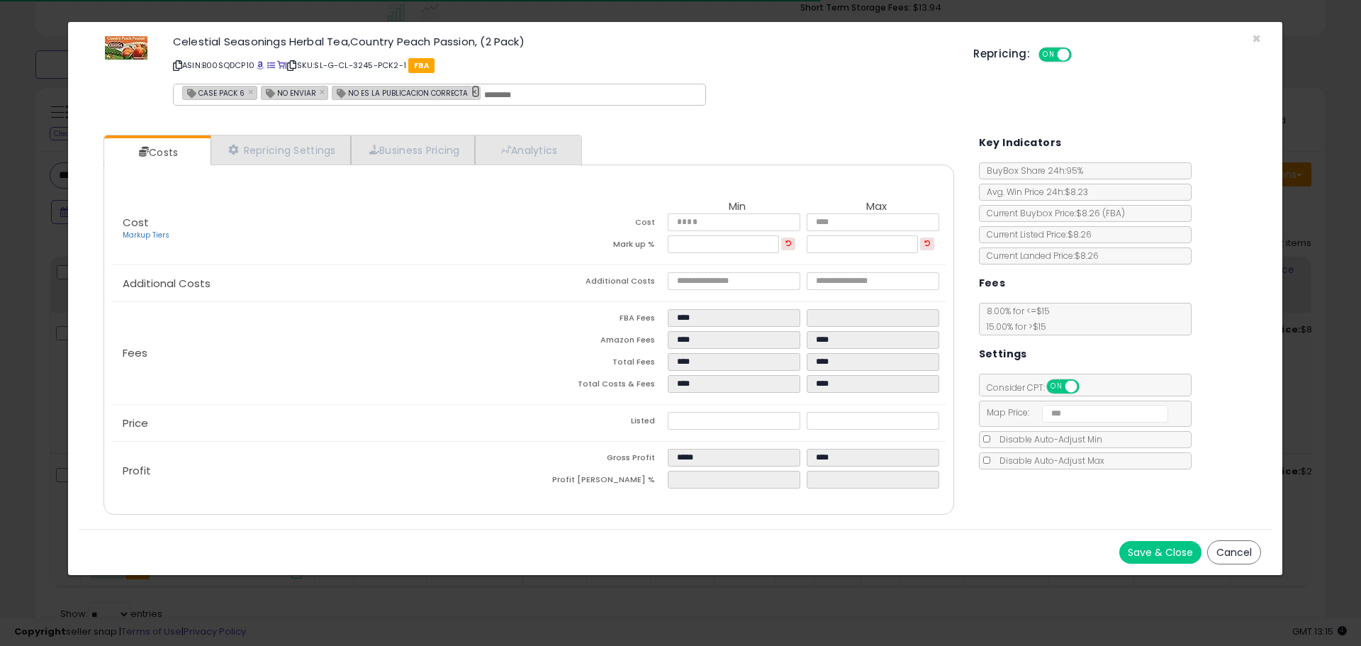
drag, startPoint x: 468, startPoint y: 91, endPoint x: 452, endPoint y: 94, distance: 16.5
click at [471, 90] on link "×" at bounding box center [475, 91] width 9 height 13
type input "**********"
click at [415, 87] on div "**********" at bounding box center [363, 95] width 381 height 22
click at [405, 96] on input "text" at bounding box center [438, 95] width 213 height 13
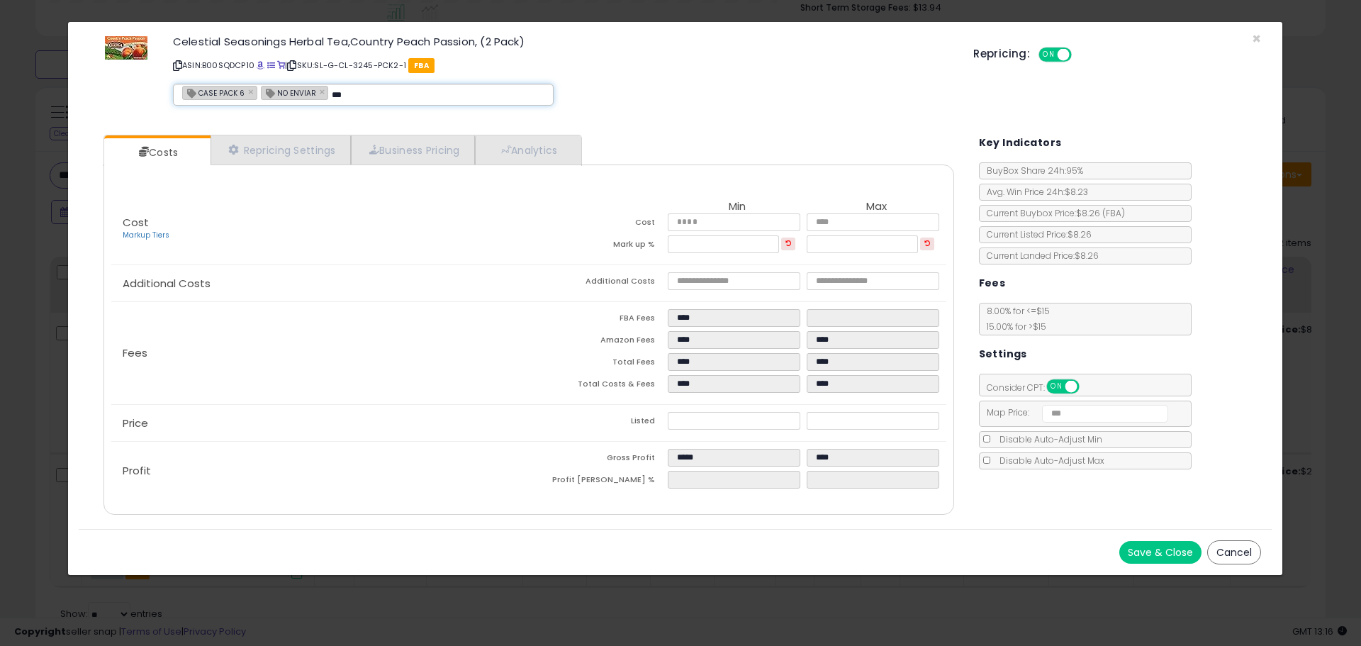
type input "***"
type input "**********"
click at [369, 94] on link "×" at bounding box center [370, 91] width 9 height 13
type input "**********"
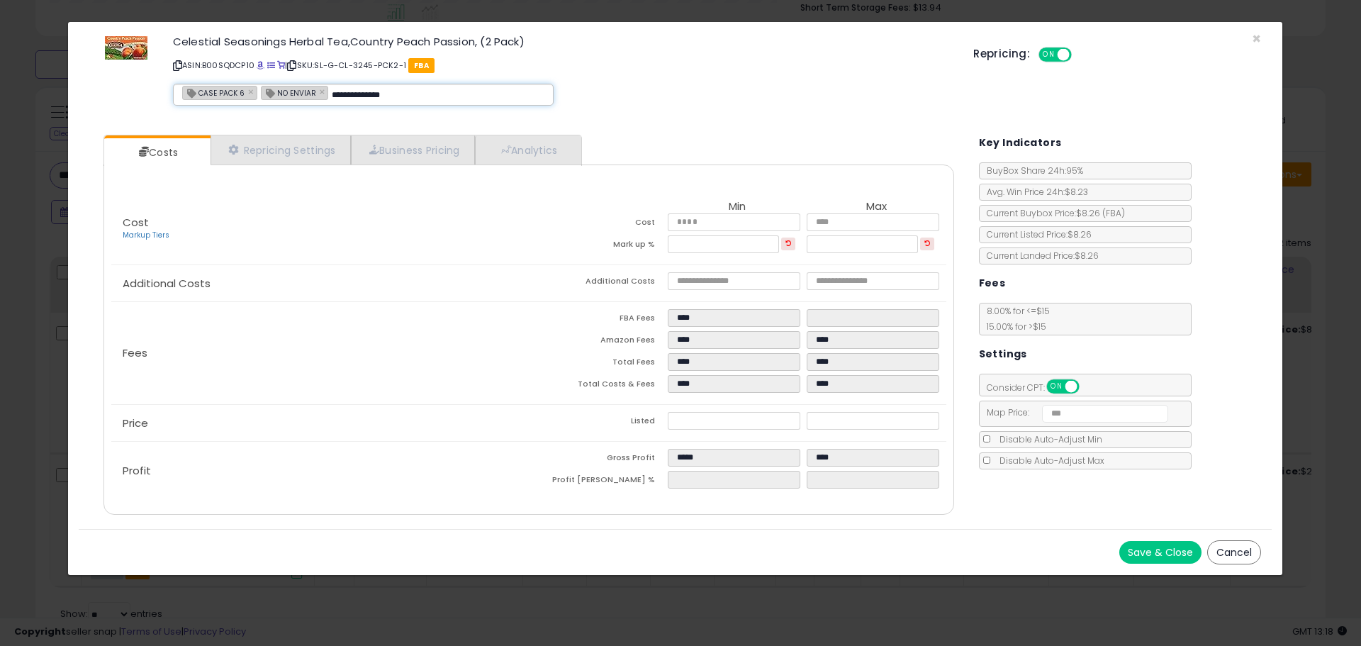
type input "**********"
click at [624, 103] on div "**********" at bounding box center [562, 73] width 800 height 81
click at [1157, 555] on button "Save & Close" at bounding box center [1160, 552] width 82 height 23
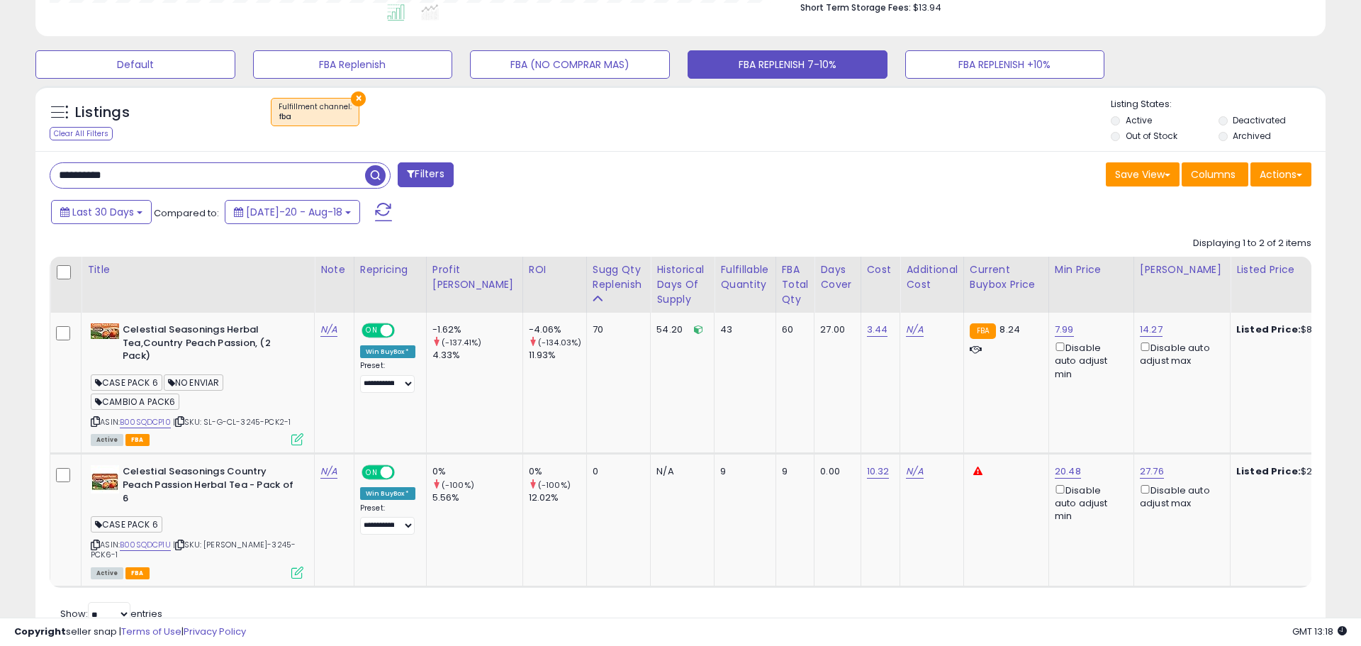
scroll to position [708509, 708057]
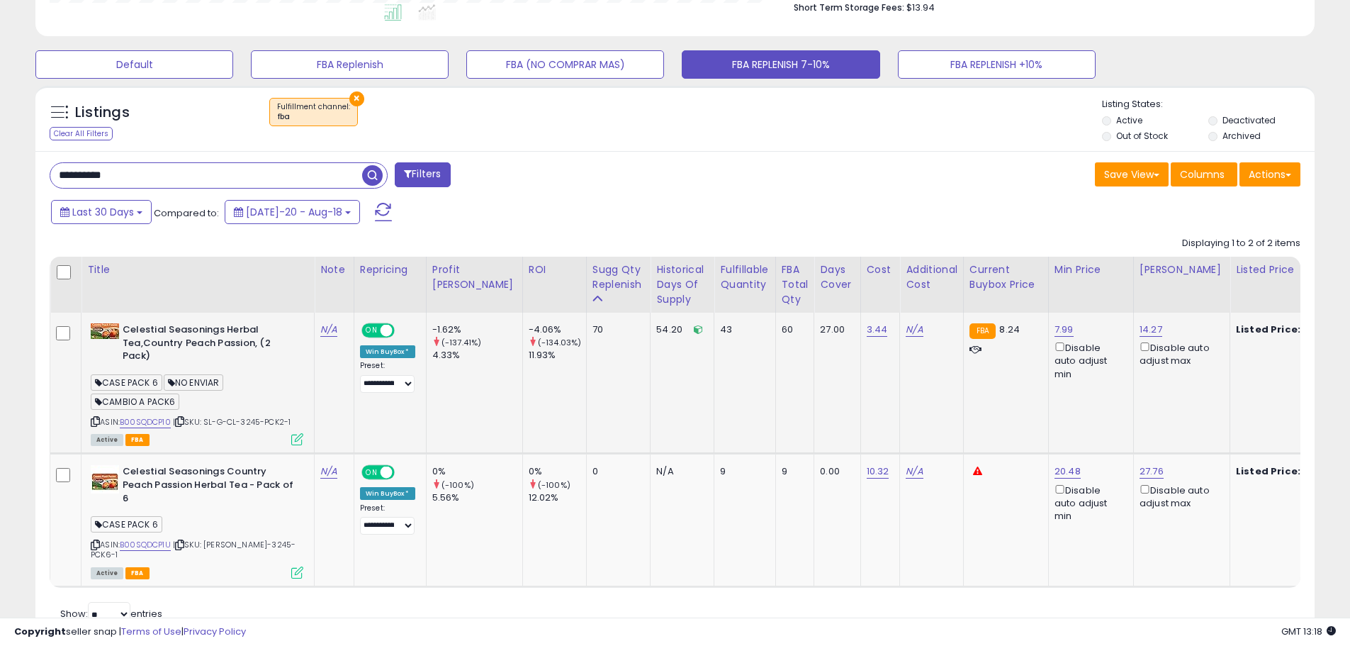
click at [294, 434] on icon at bounding box center [297, 439] width 12 height 12
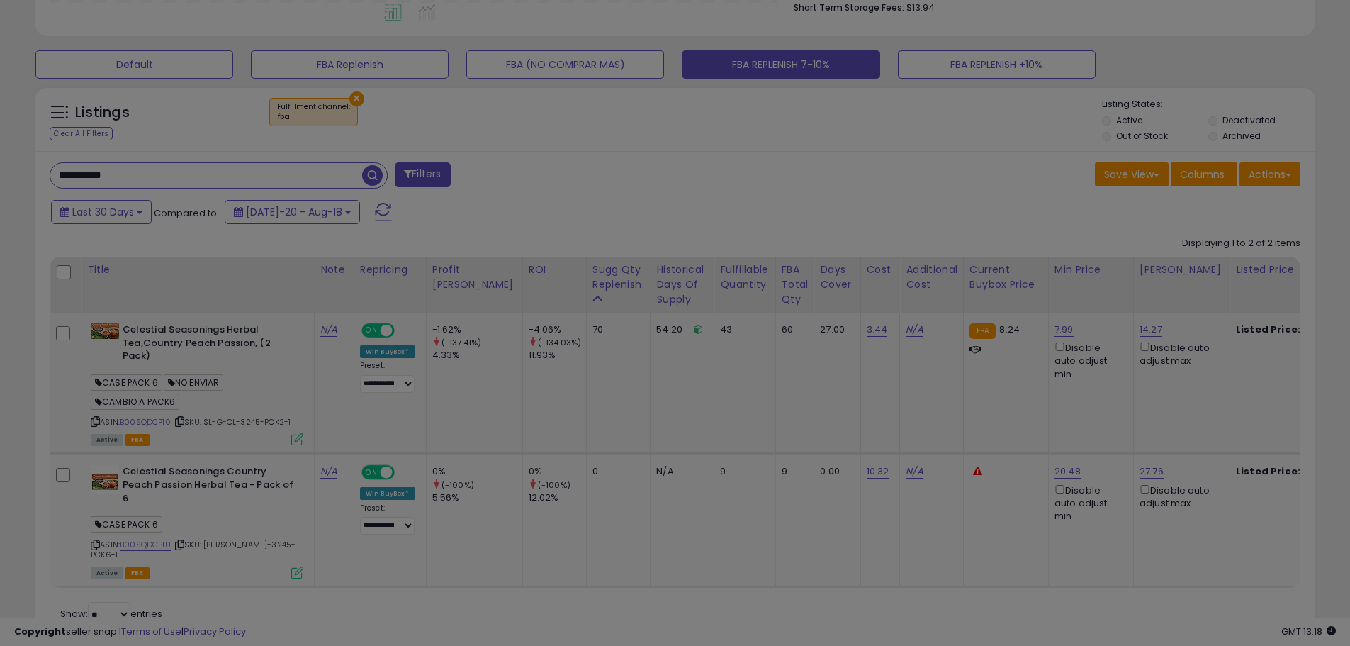
scroll to position [291, 748]
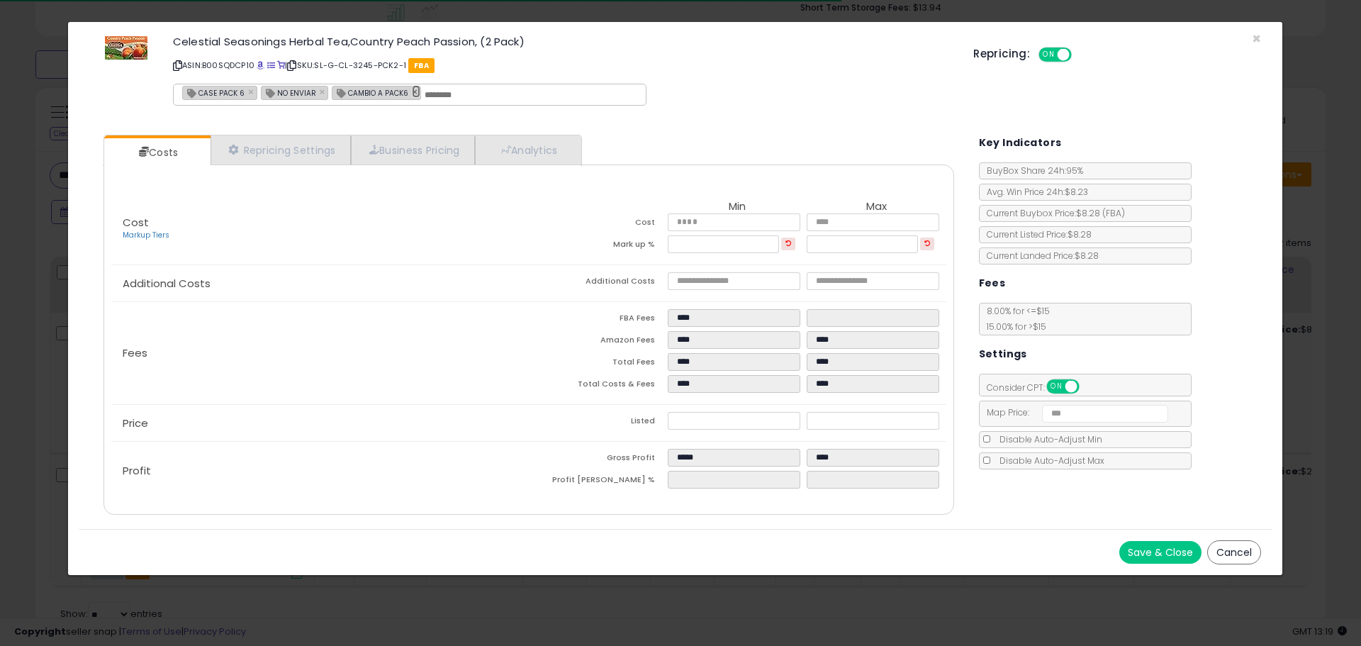
click at [413, 92] on link "×" at bounding box center [416, 91] width 9 height 13
click at [320, 89] on link "×" at bounding box center [324, 91] width 9 height 13
type input "**********"
click at [697, 86] on div "**********" at bounding box center [562, 73] width 800 height 81
click at [1140, 552] on button "Save & Close" at bounding box center [1160, 552] width 82 height 23
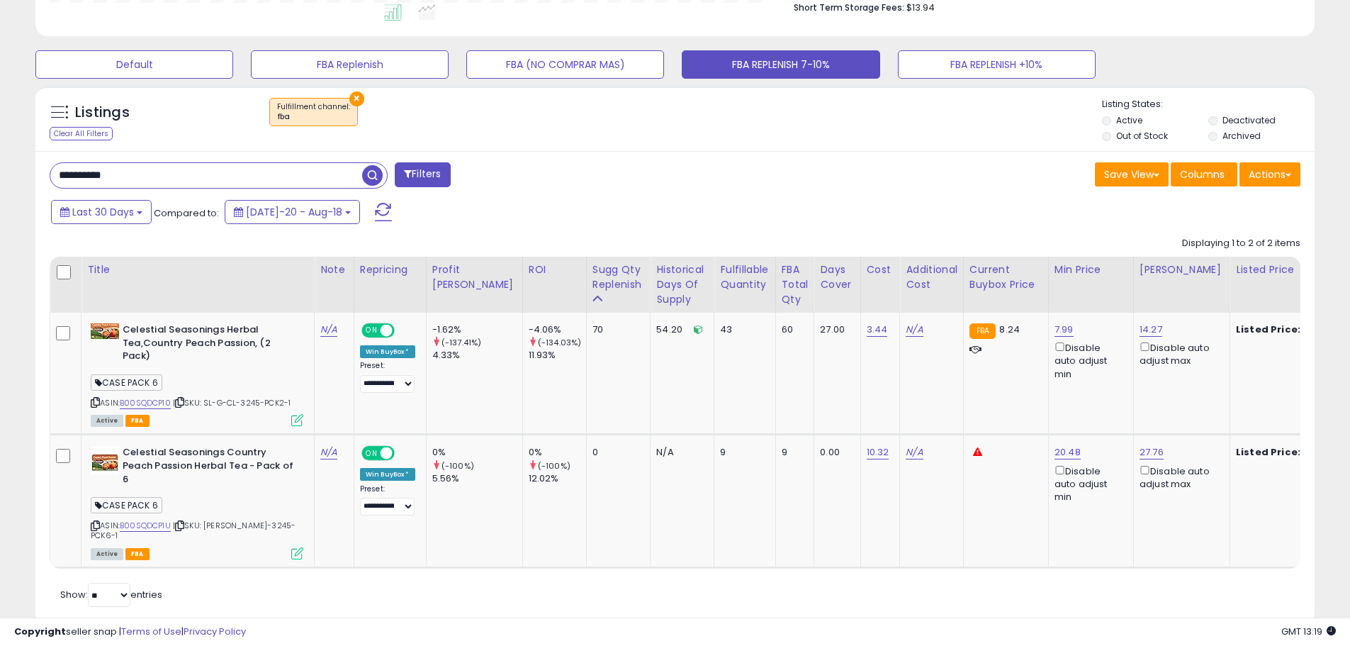
scroll to position [708509, 708057]
drag, startPoint x: 140, startPoint y: 176, endPoint x: -21, endPoint y: 168, distance: 161.1
paste input "text"
click at [367, 176] on span "button" at bounding box center [372, 175] width 21 height 21
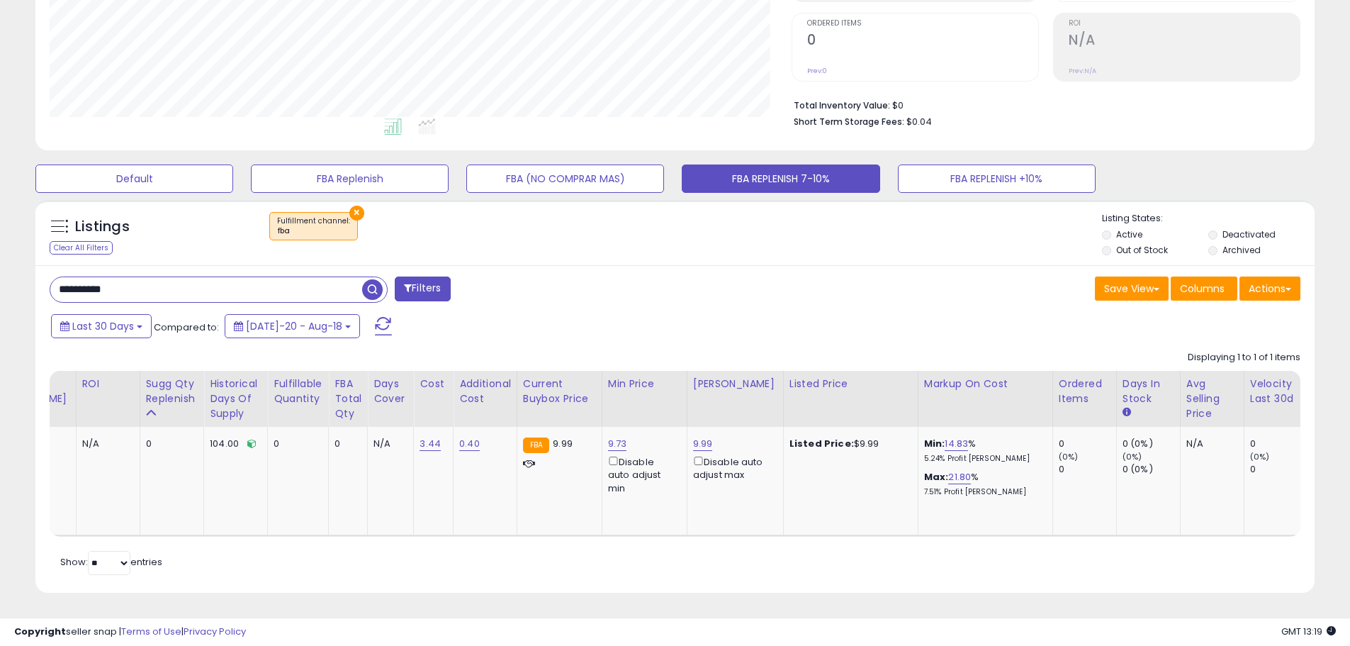
scroll to position [0, 0]
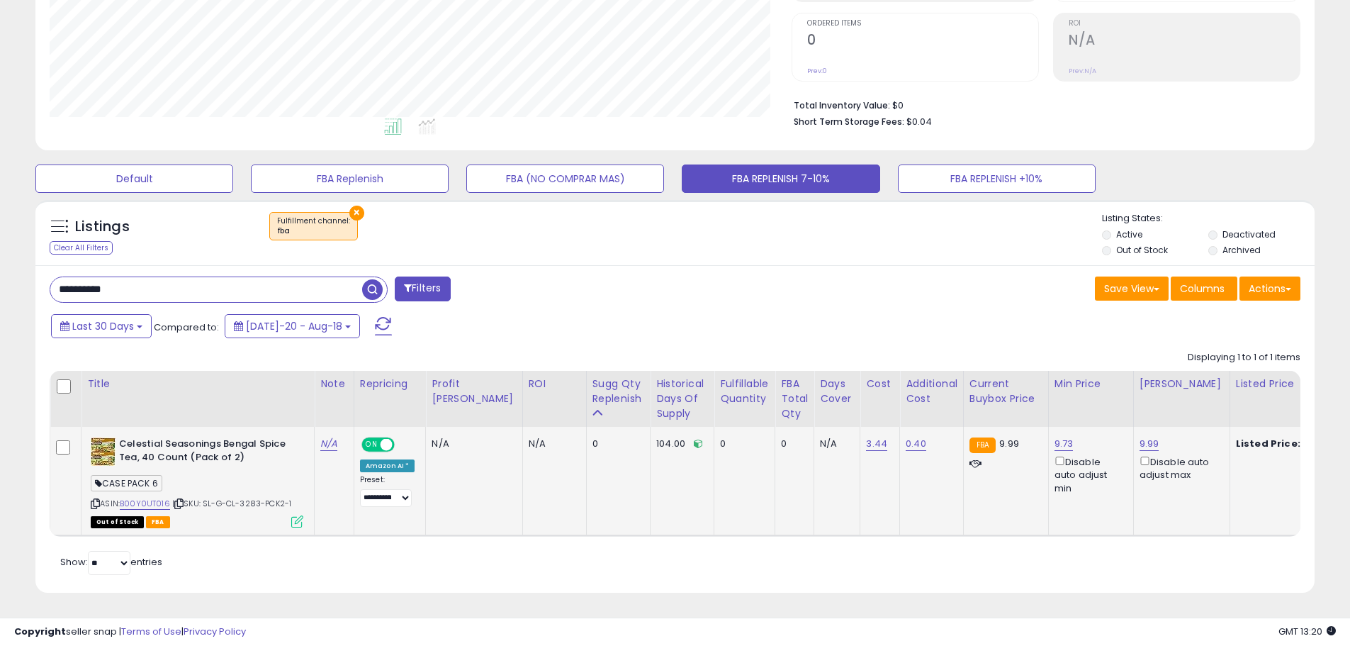
click at [249, 498] on span "| SKU: SL-G-CL-3283-PCK2-1" at bounding box center [231, 503] width 119 height 11
copy span "3283"
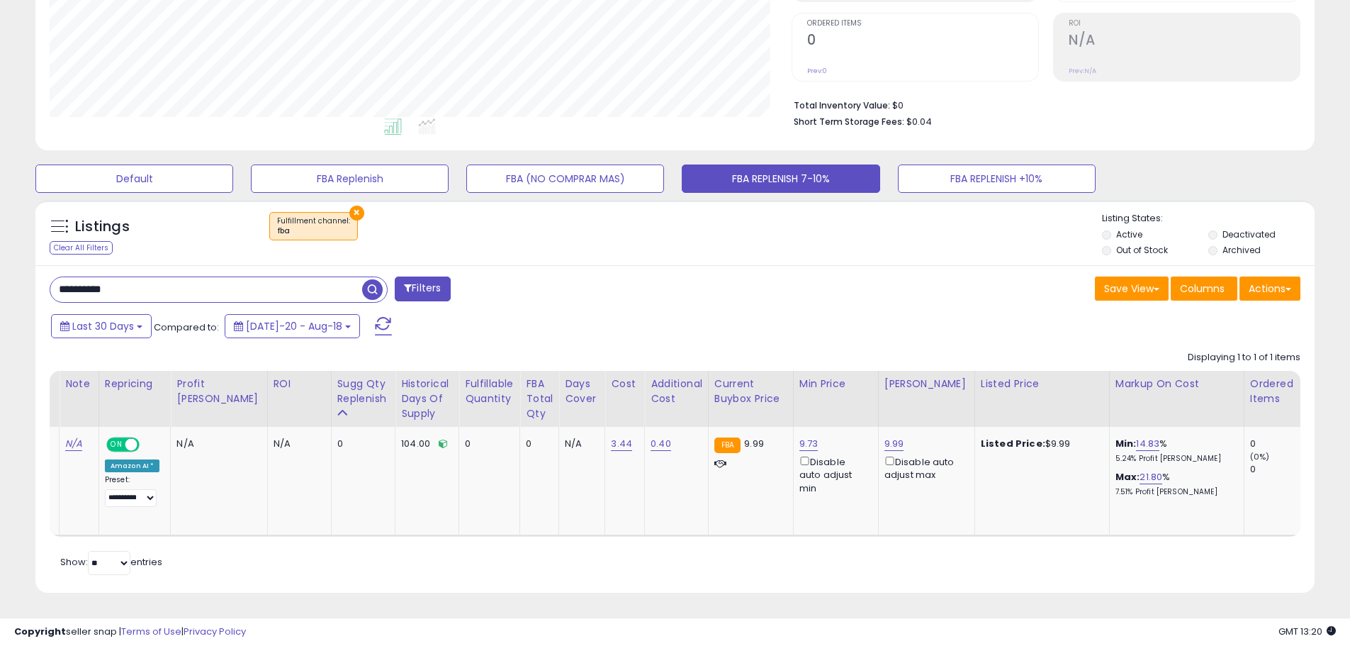
scroll to position [0, 167]
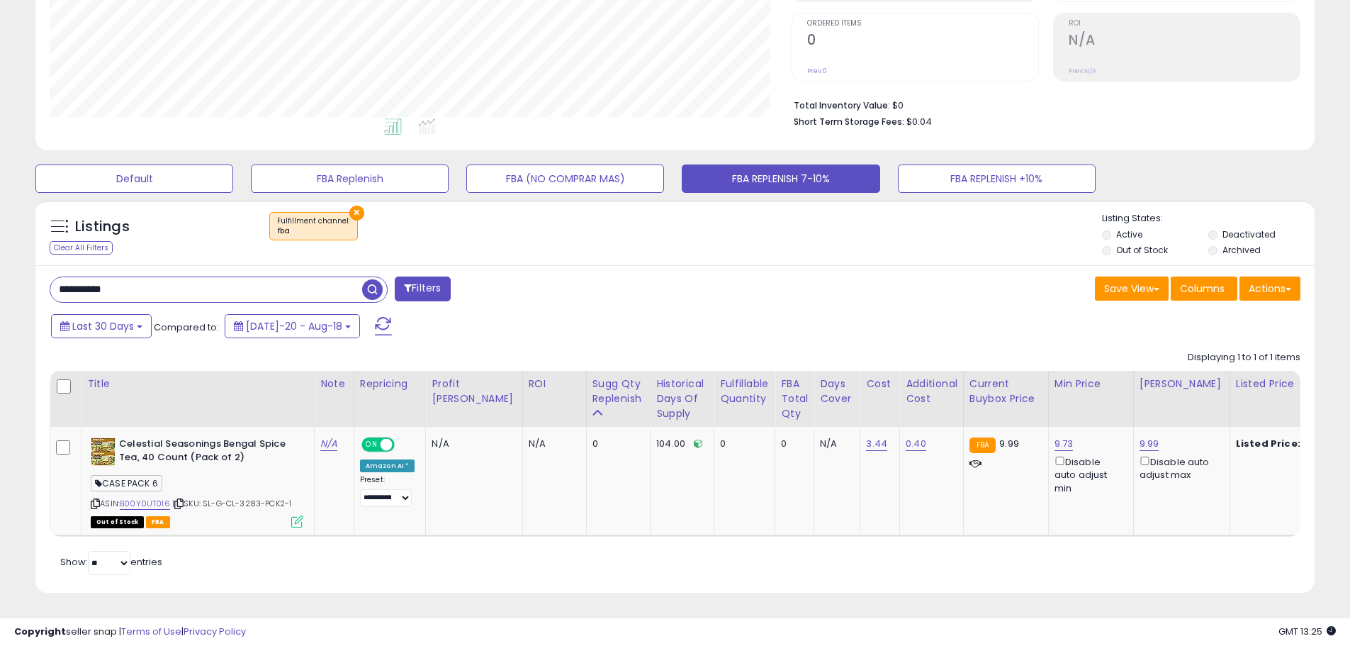
drag, startPoint x: 136, startPoint y: 284, endPoint x: -92, endPoint y: 248, distance: 231.0
click at [0, 248] on html "Unable to login Retrieving listings data.. has not yet accepted the Terms of Us…" at bounding box center [675, 41] width 1350 height 646
paste input "text"
click at [369, 279] on span "button" at bounding box center [372, 289] width 21 height 21
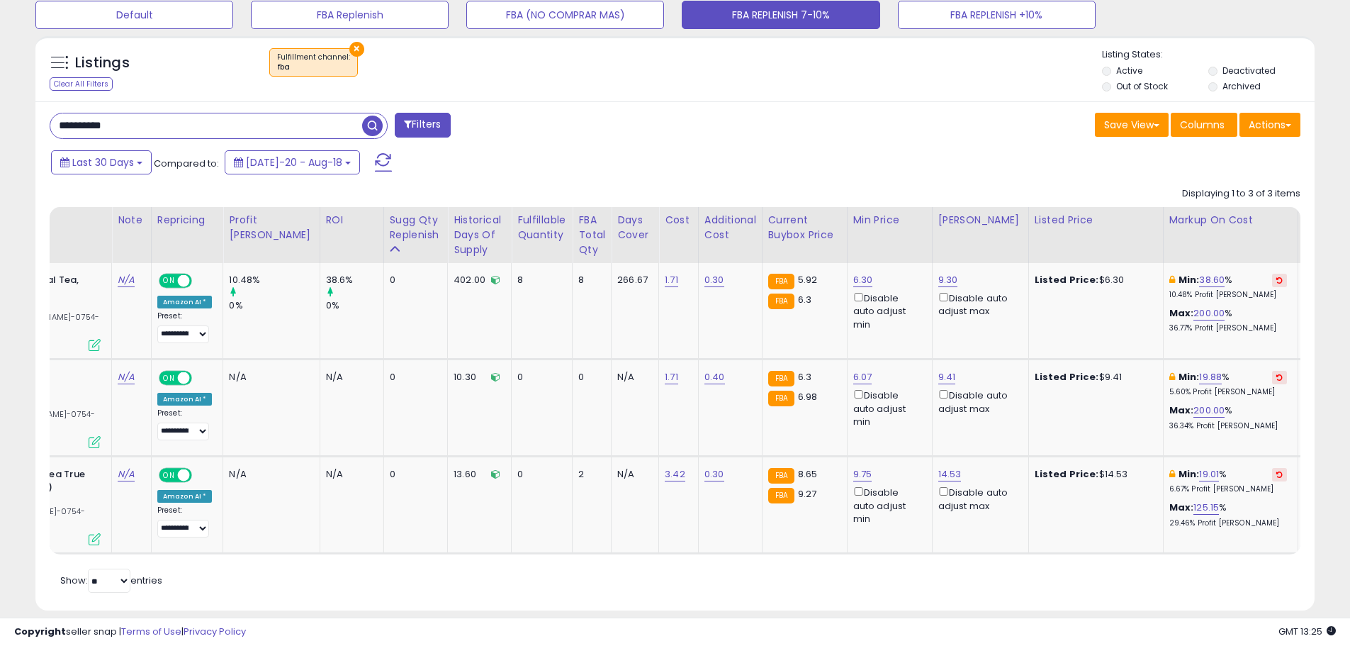
scroll to position [0, 0]
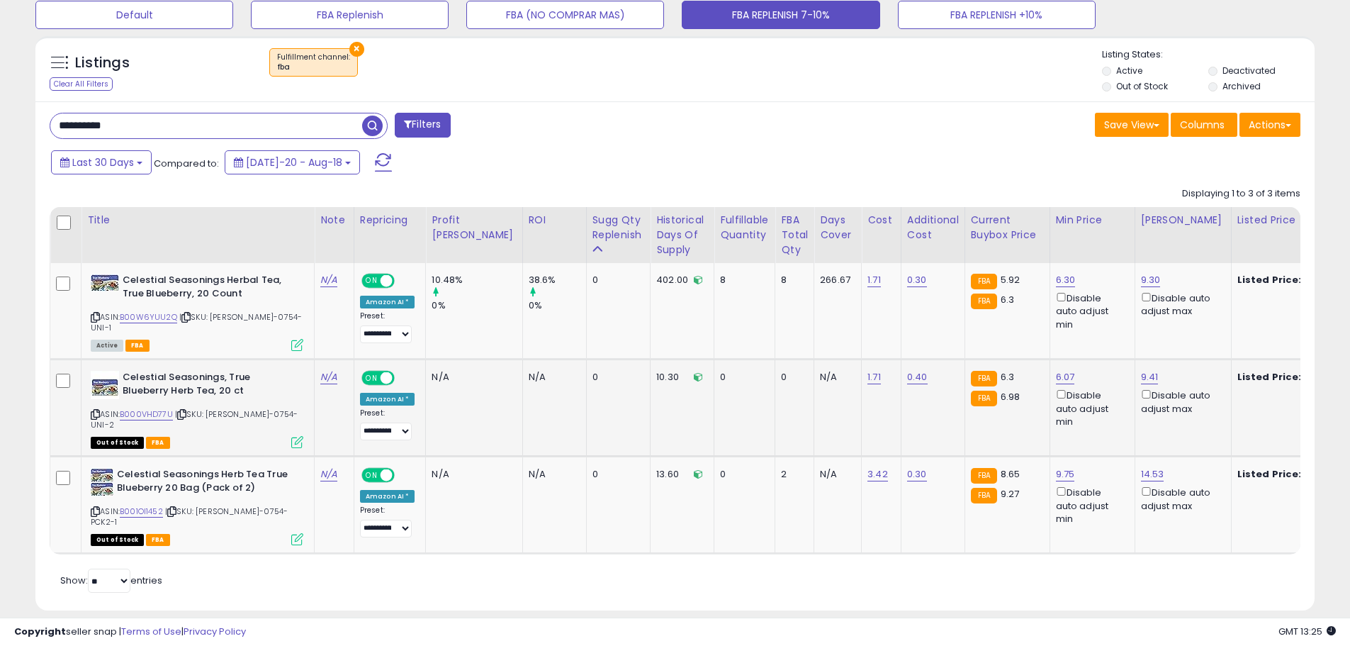
click at [248, 408] on span "| SKU: [PERSON_NAME]-0754-UNI-2" at bounding box center [194, 418] width 207 height 21
copy span "0754"
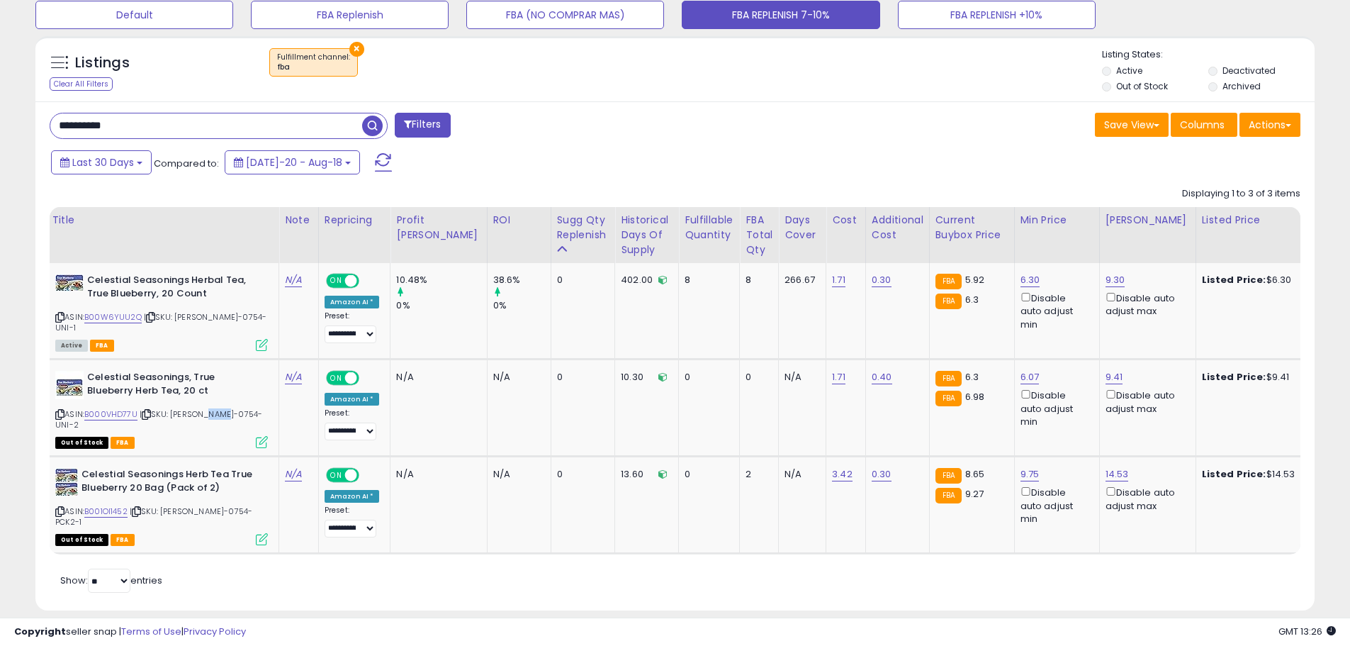
scroll to position [0, 162]
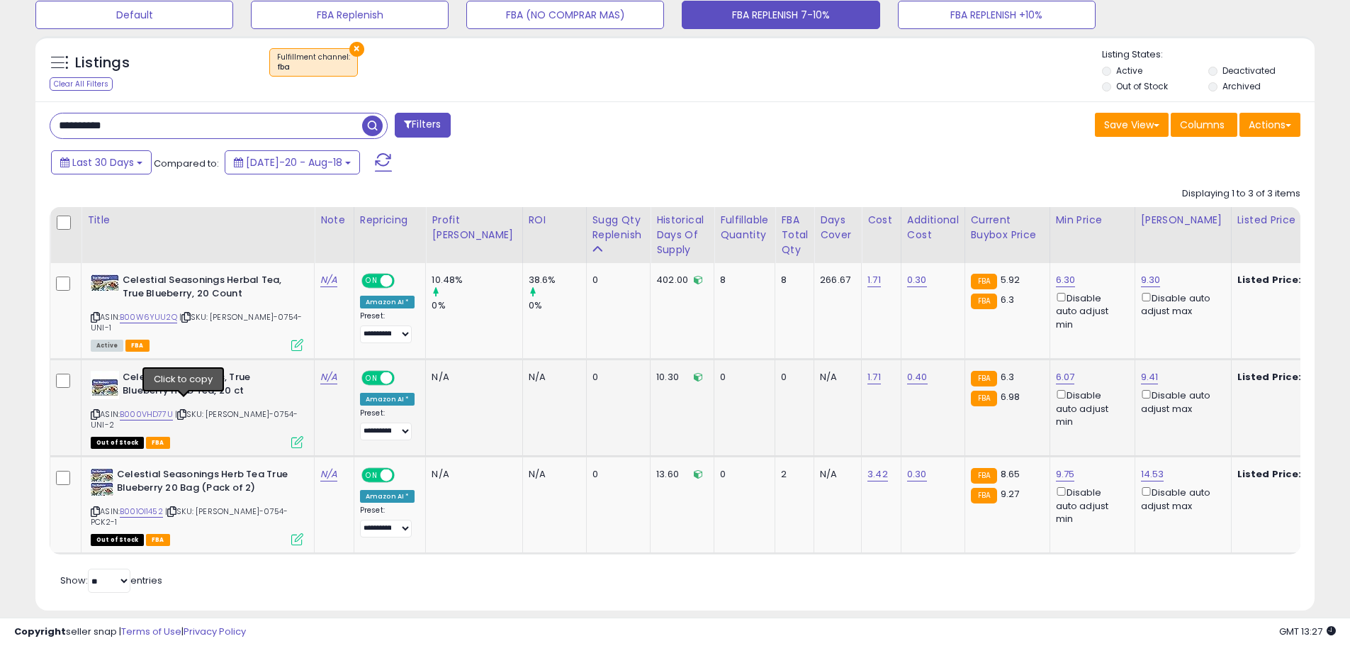
click at [183, 410] on icon at bounding box center [181, 414] width 9 height 8
drag, startPoint x: 117, startPoint y: 121, endPoint x: -11, endPoint y: 101, distance: 129.2
paste input "text"
type input "**********"
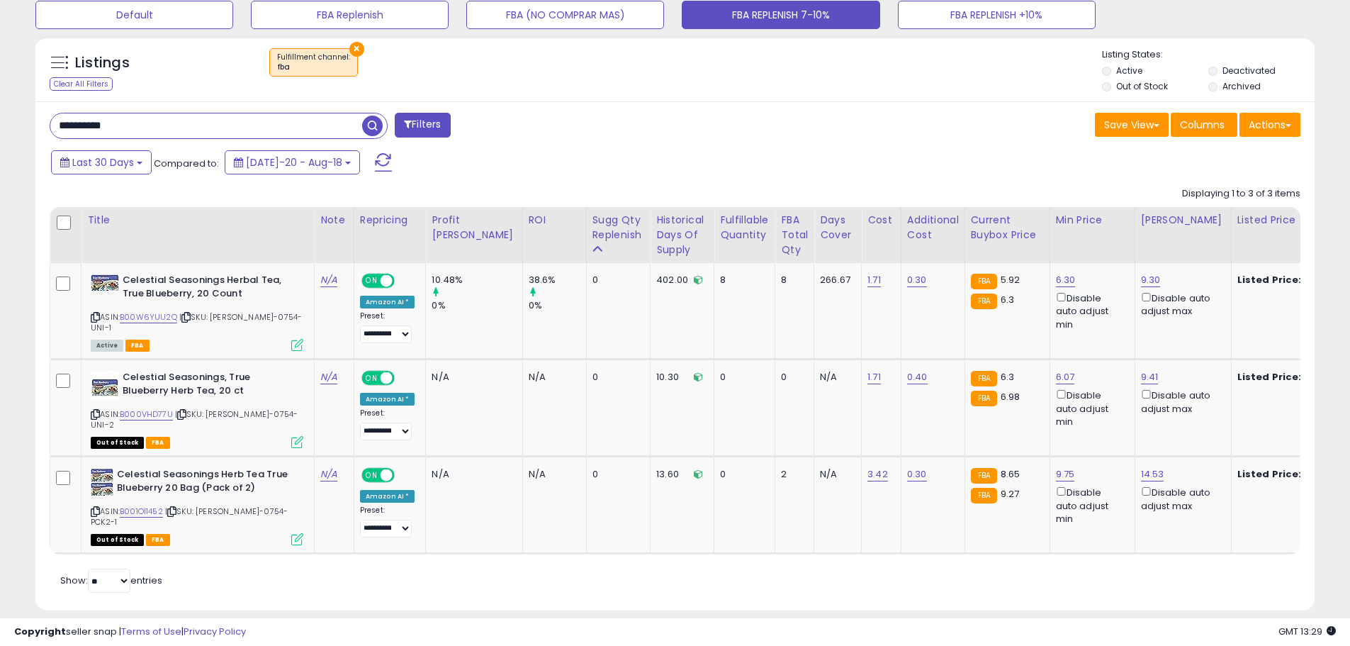
click at [371, 128] on span "button" at bounding box center [372, 126] width 21 height 21
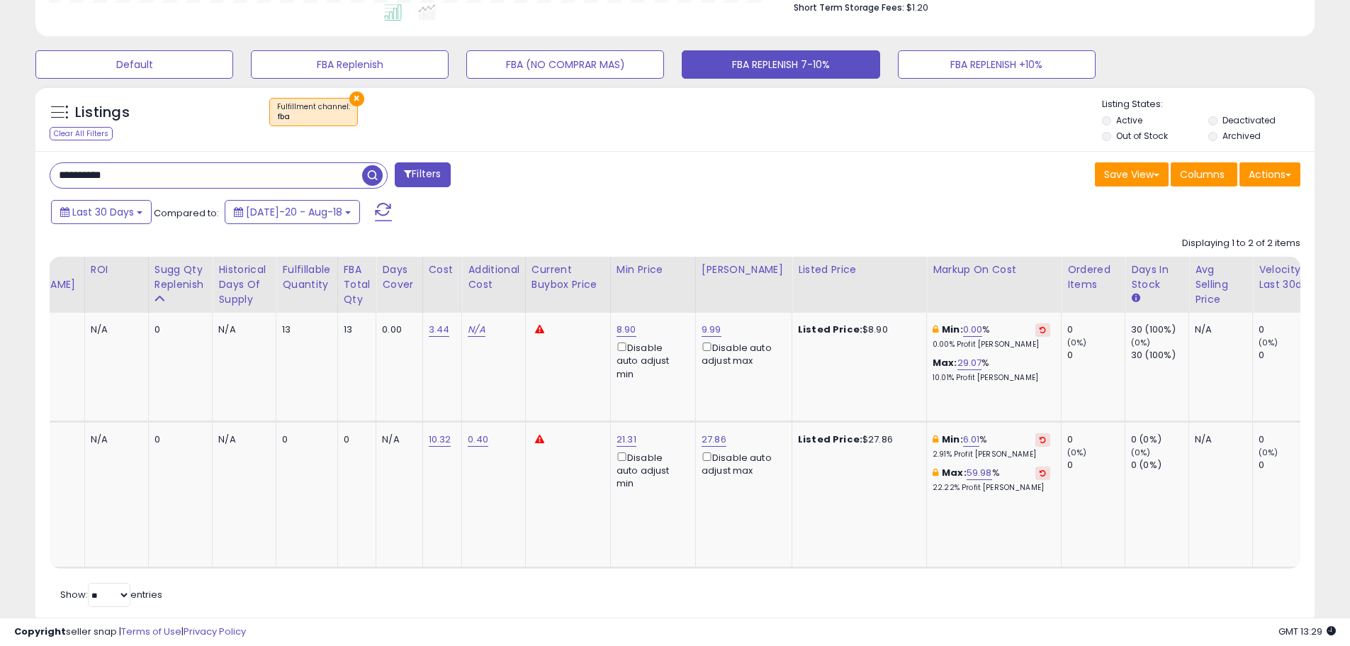
scroll to position [0, 0]
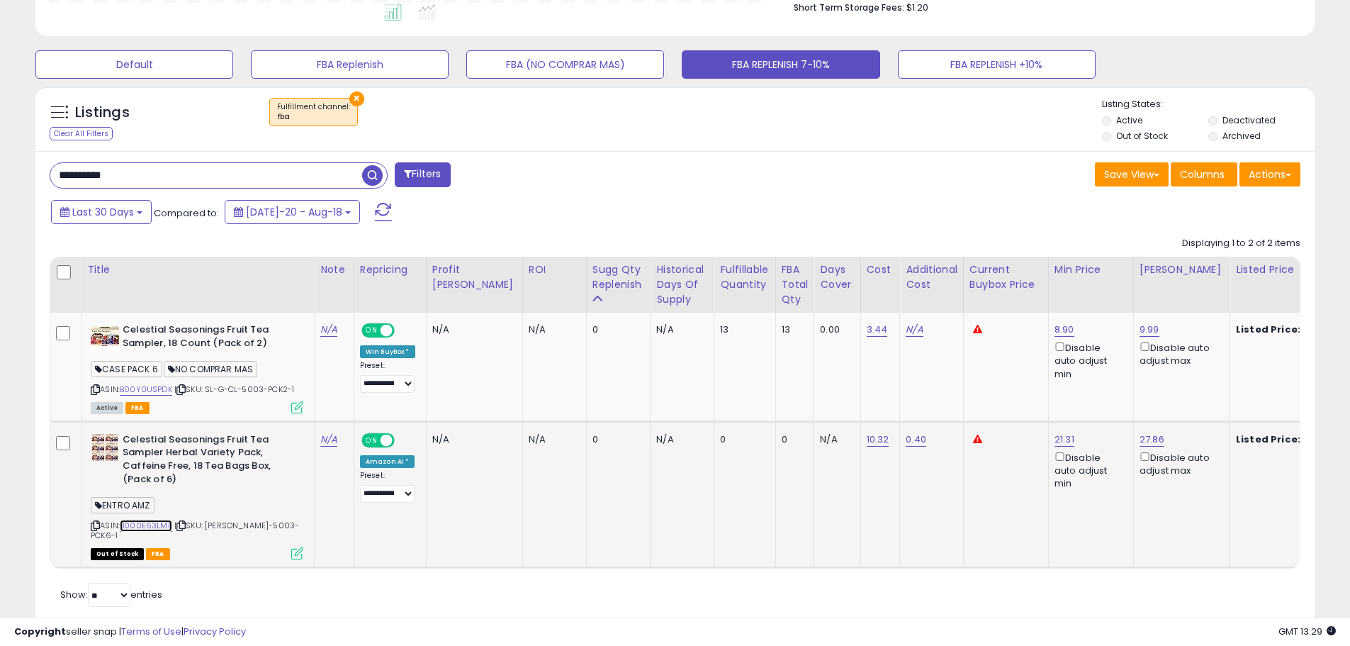
click at [142, 522] on link "B000E63LME" at bounding box center [146, 526] width 52 height 12
click at [256, 527] on span "| SKU: [PERSON_NAME]-5003-PCK6-1" at bounding box center [195, 530] width 208 height 21
copy span "5003"
